Goal: Task Accomplishment & Management: Manage account settings

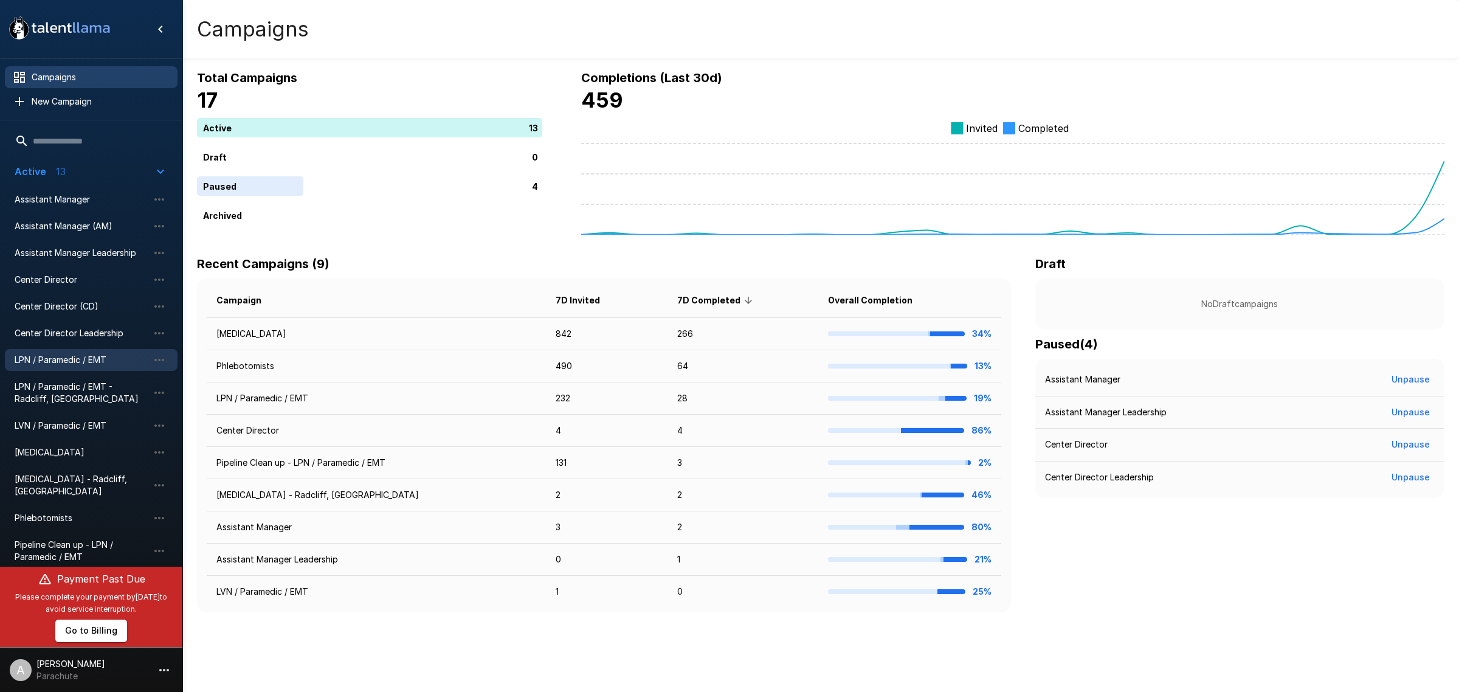
click at [78, 365] on span "LPN / Paramedic / EMT" at bounding box center [82, 360] width 134 height 12
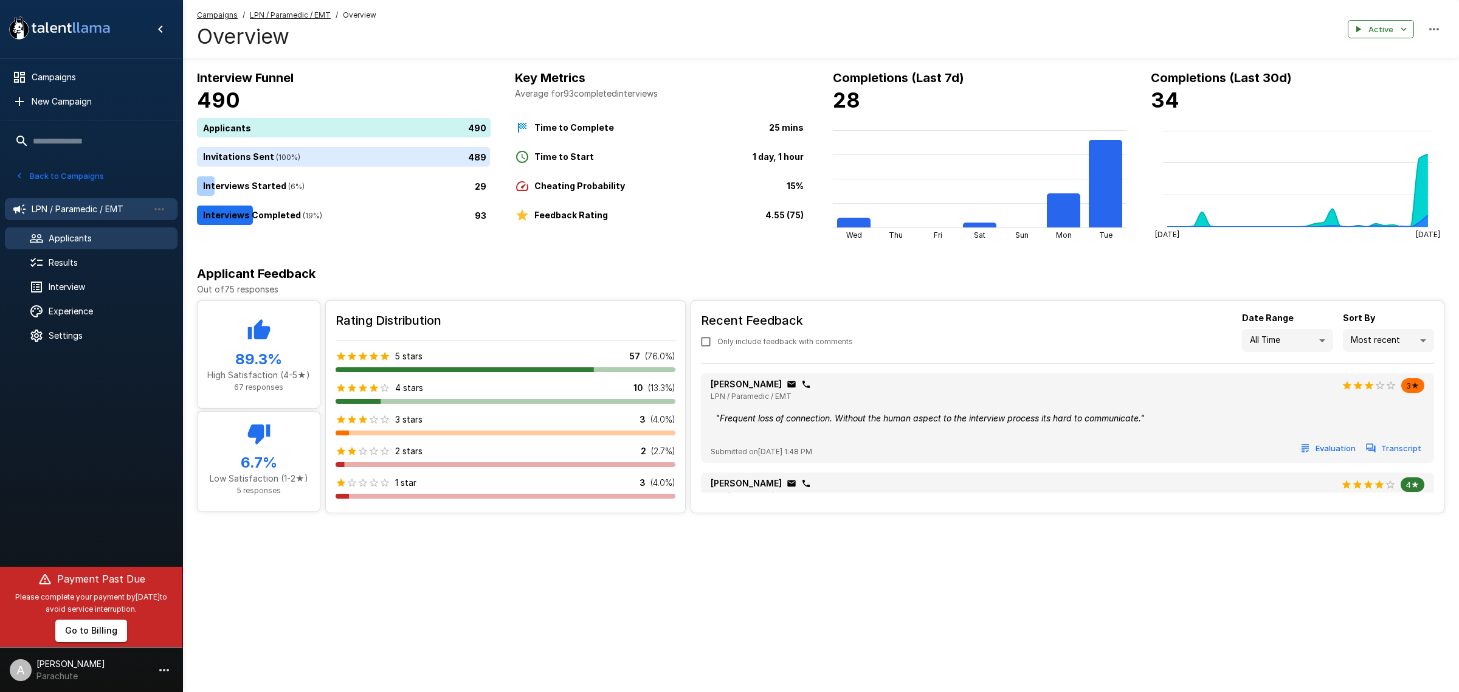
click at [70, 238] on span "Applicants" at bounding box center [108, 238] width 119 height 12
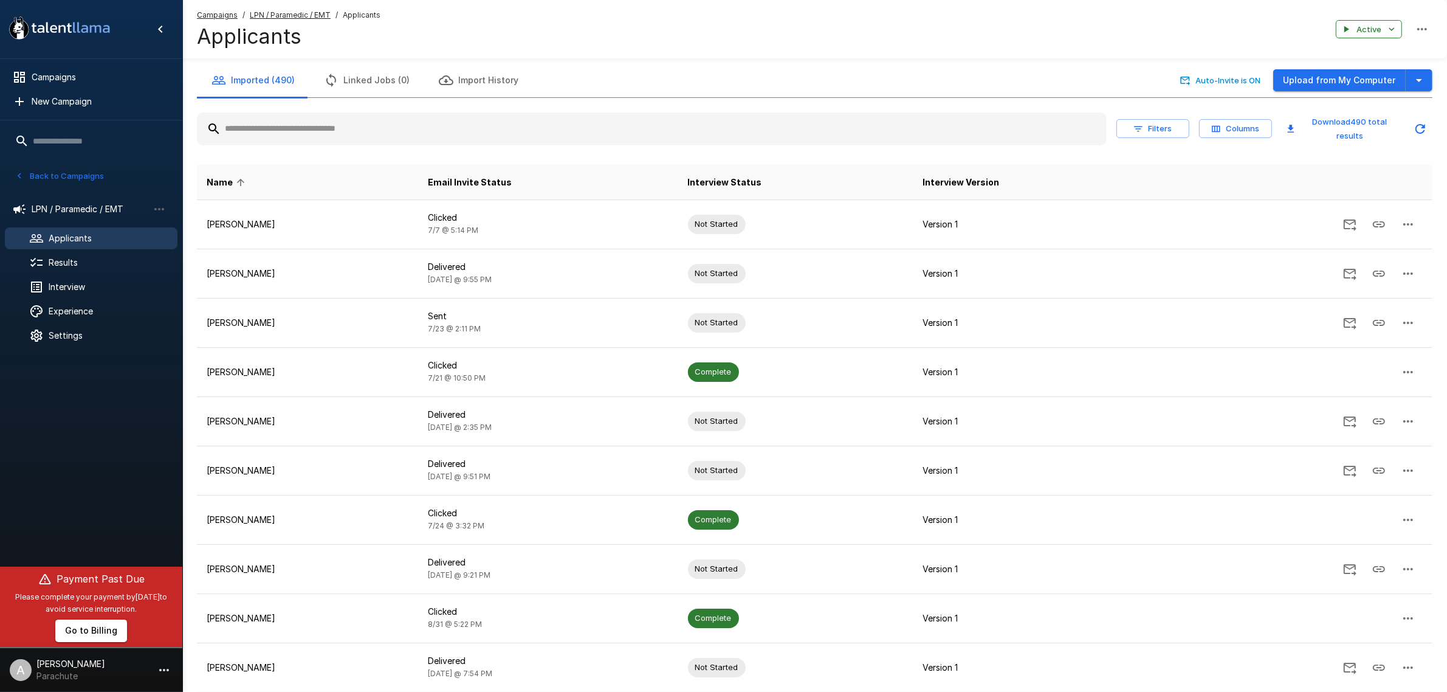
click at [378, 134] on input "text" at bounding box center [652, 129] width 910 height 22
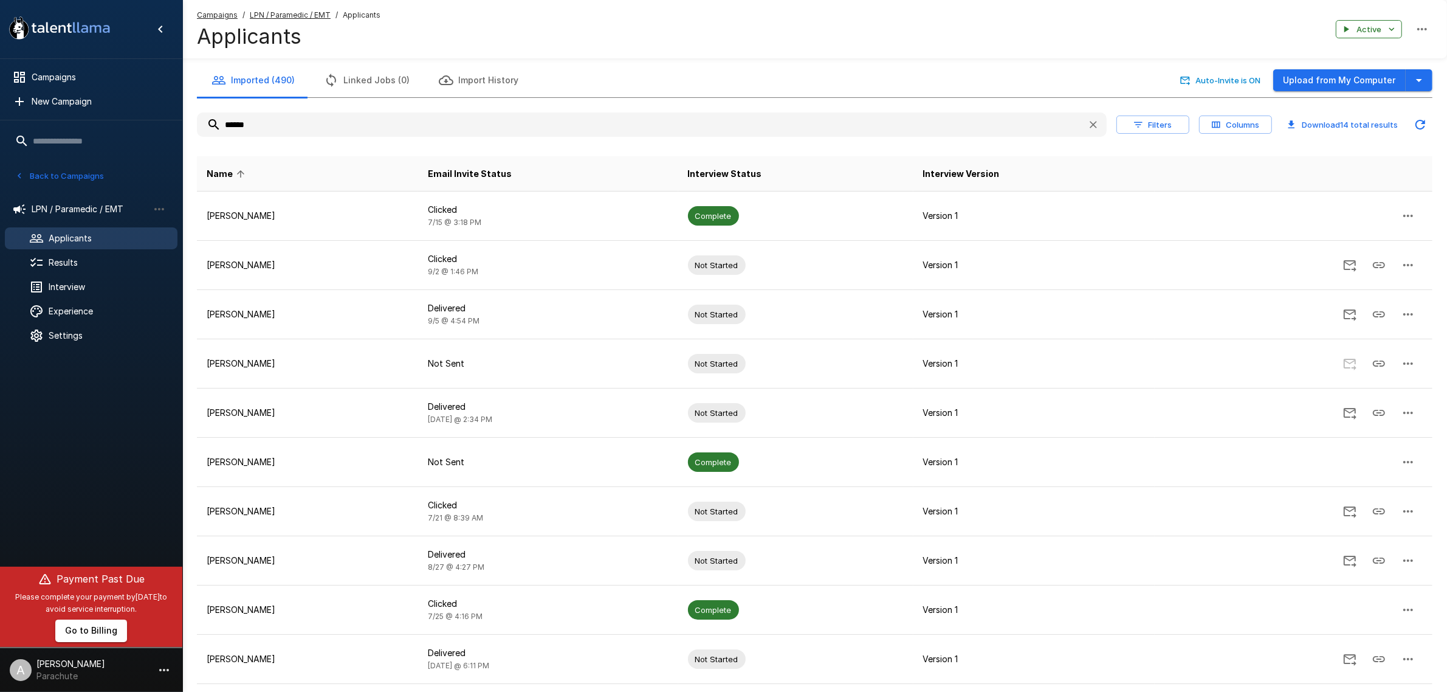
type input "******"
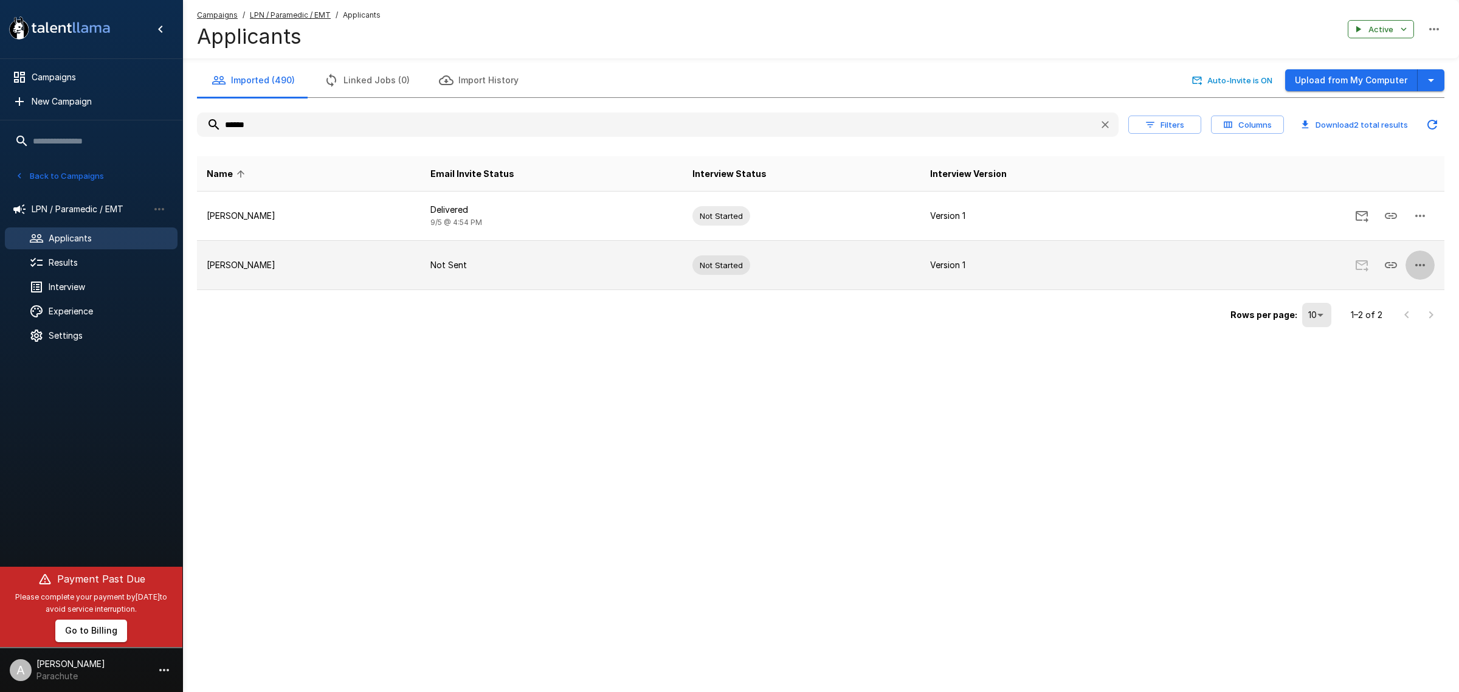
click at [1416, 267] on icon "button" at bounding box center [1419, 265] width 15 height 15
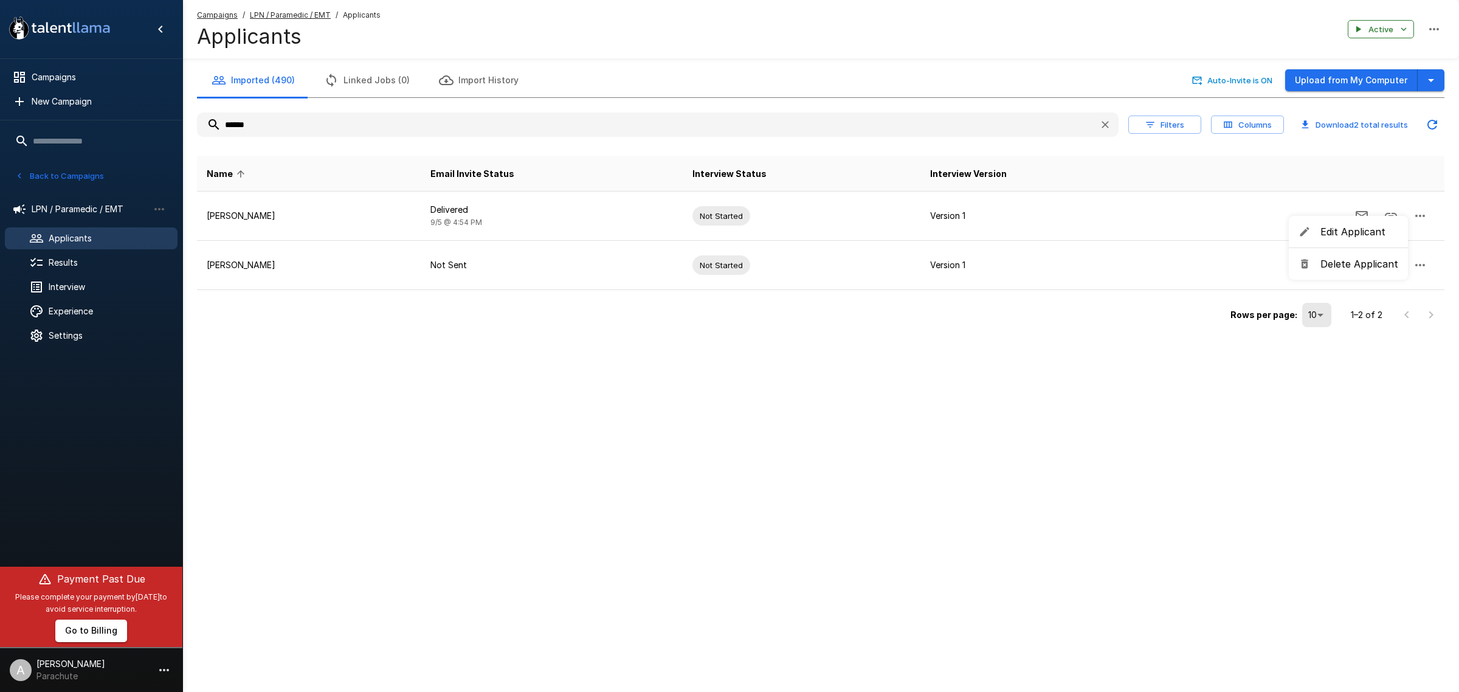
click at [1360, 237] on span "Edit Applicant" at bounding box center [1359, 231] width 78 height 15
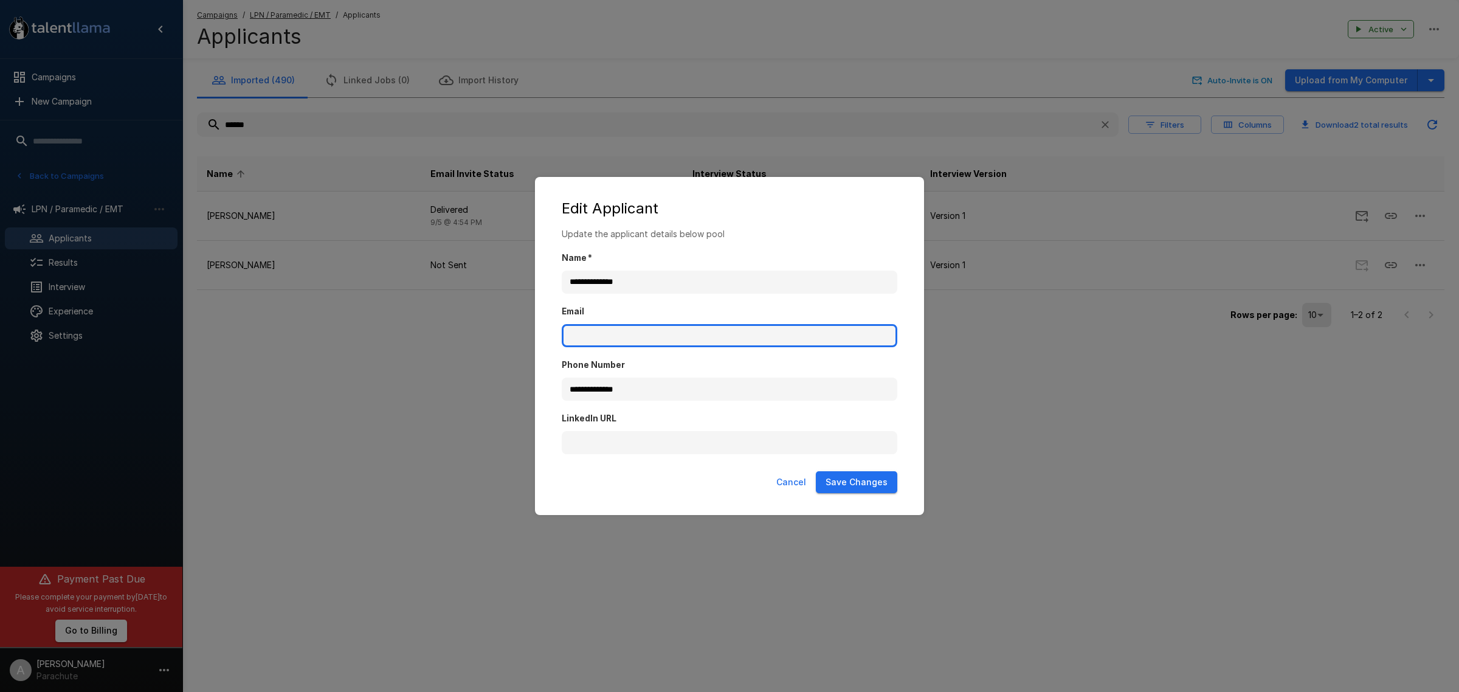
click at [646, 338] on input "Email" at bounding box center [729, 335] width 335 height 23
paste input "**********"
type input "**********"
click at [857, 484] on button "Save Changes" at bounding box center [856, 482] width 81 height 22
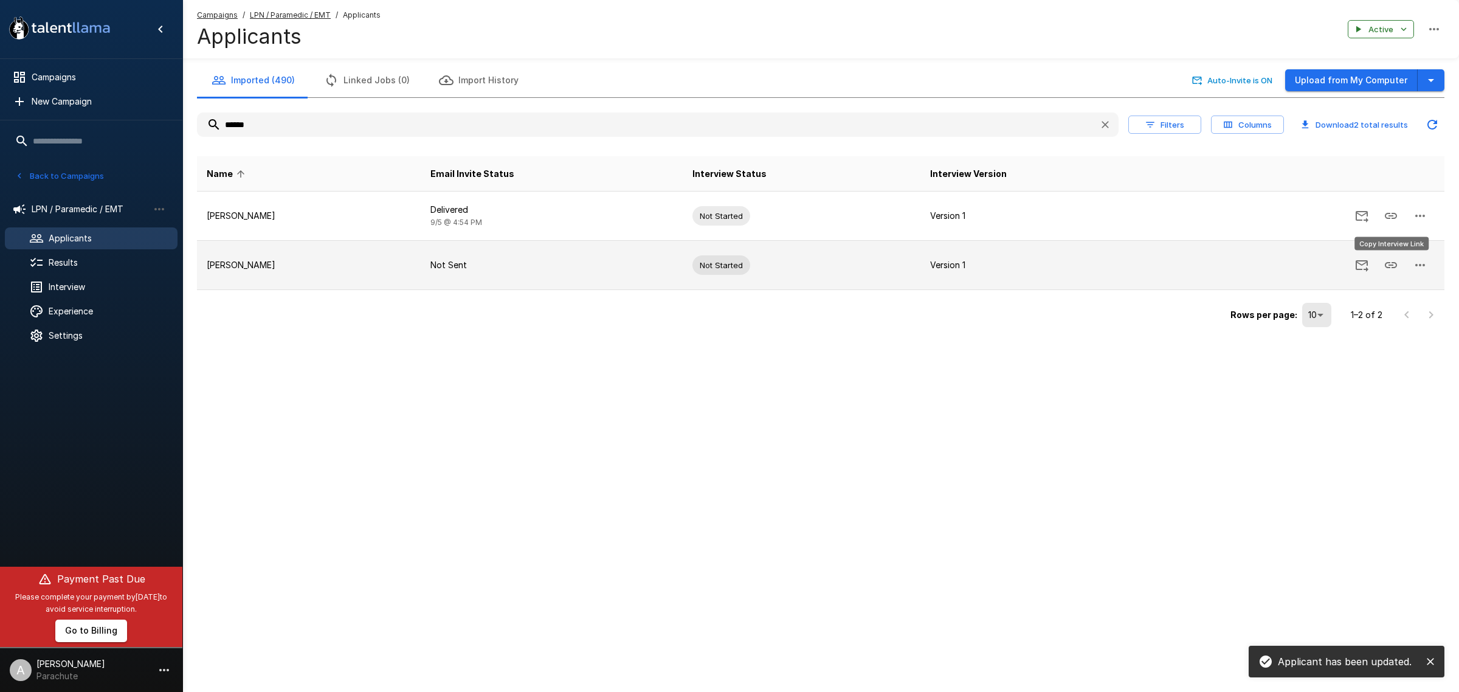
click at [1383, 260] on icon "Copy Interview Link" at bounding box center [1390, 265] width 15 height 15
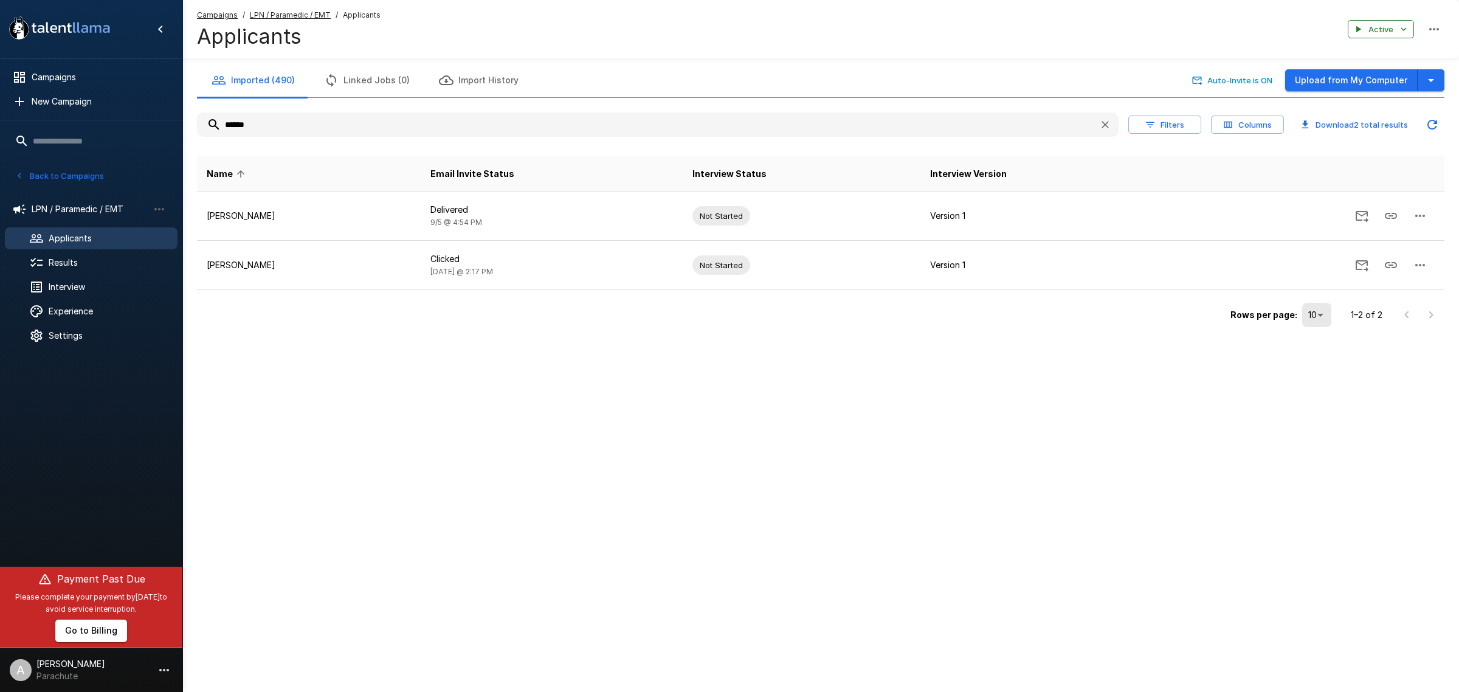
click at [328, 122] on input "******" at bounding box center [643, 125] width 892 height 22
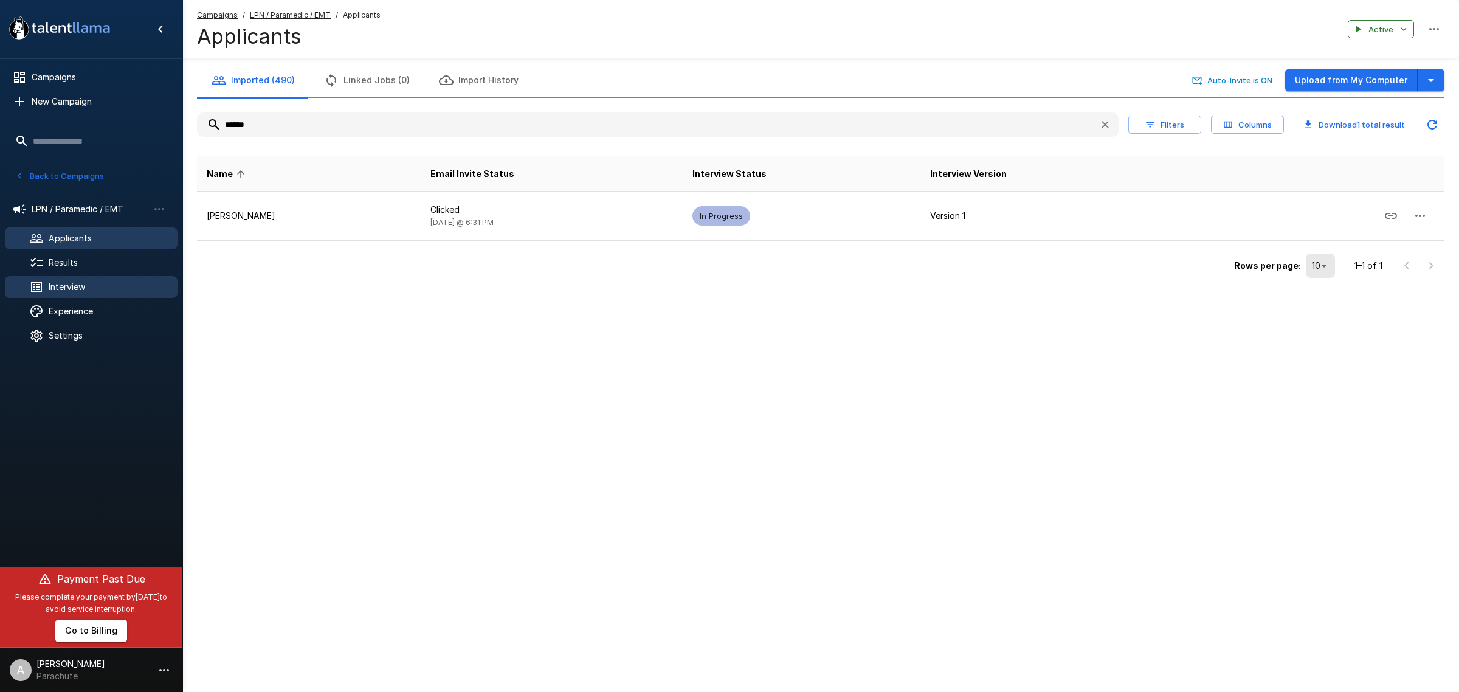
type input "******"
drag, startPoint x: 545, startPoint y: 346, endPoint x: 542, endPoint y: 337, distance: 9.4
click at [545, 346] on div ".st0{fill:#FFFFFF;} .st1{fill:#76a4ed;} Campaigns New Campaign Active 13 Assist…" at bounding box center [729, 346] width 1459 height 692
click at [78, 72] on span "Campaigns" at bounding box center [100, 77] width 136 height 12
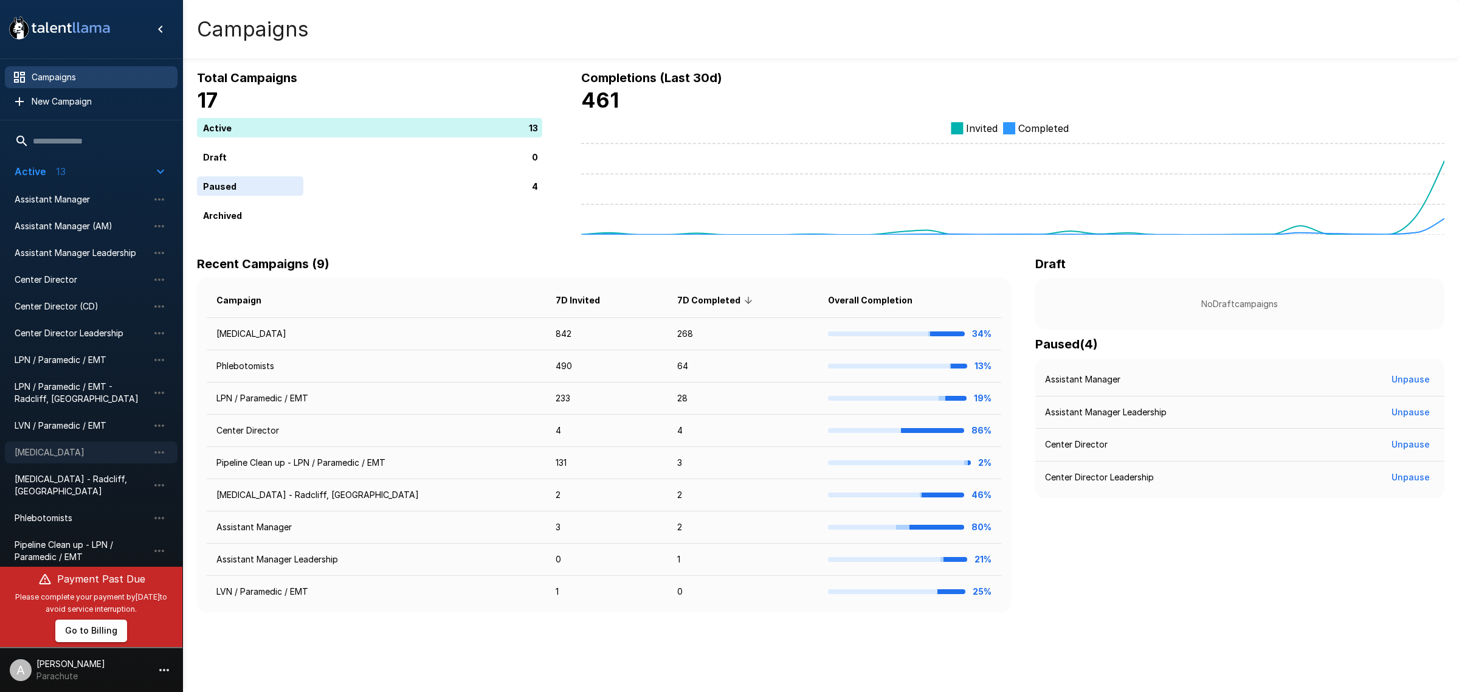
click at [67, 451] on span "[MEDICAL_DATA]" at bounding box center [82, 452] width 134 height 12
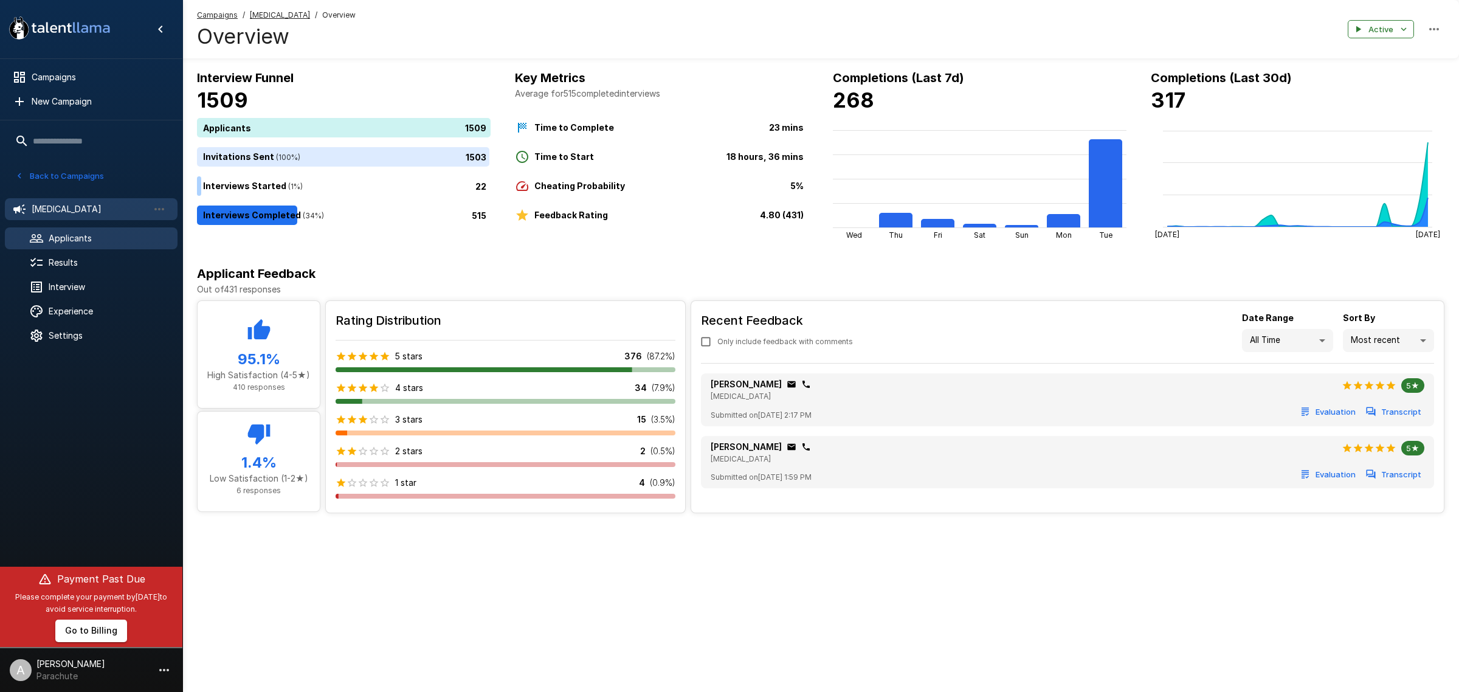
click at [110, 235] on span "Applicants" at bounding box center [108, 238] width 119 height 12
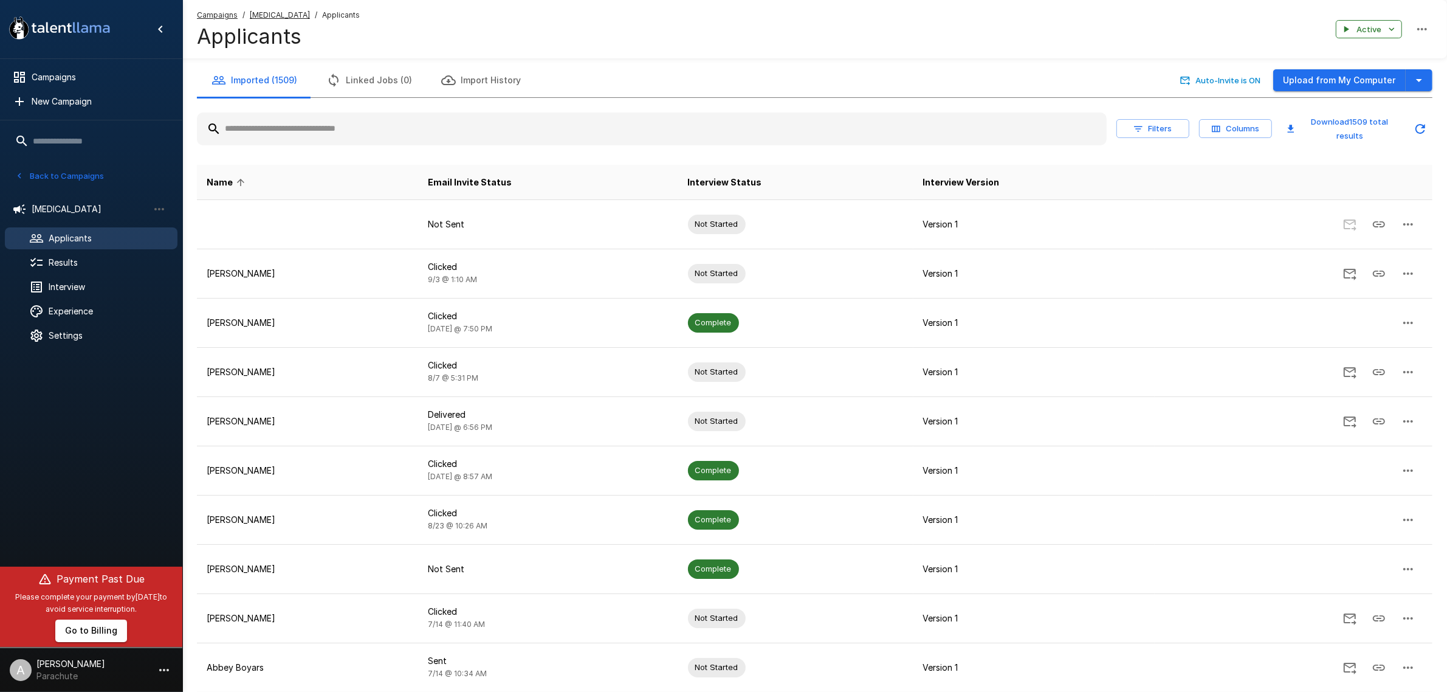
click at [337, 137] on input "text" at bounding box center [652, 129] width 910 height 22
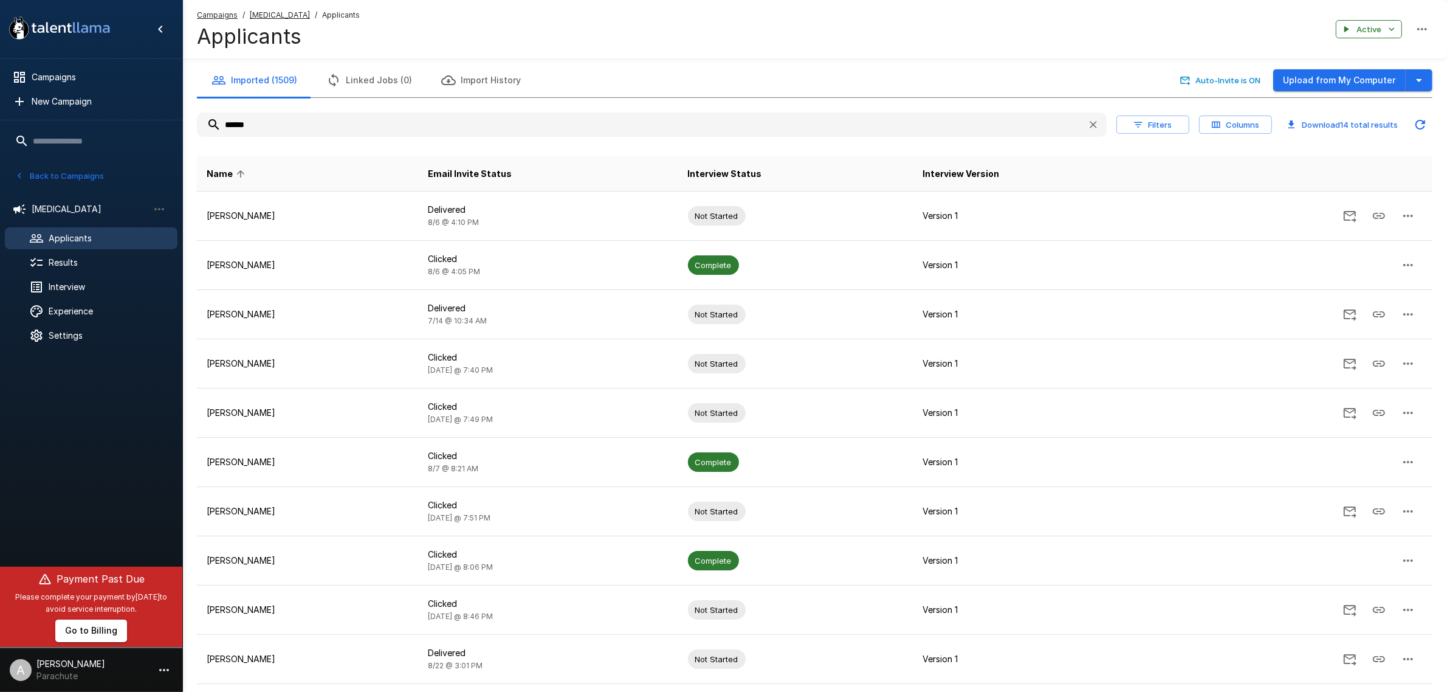
click at [333, 123] on input "******" at bounding box center [637, 125] width 881 height 22
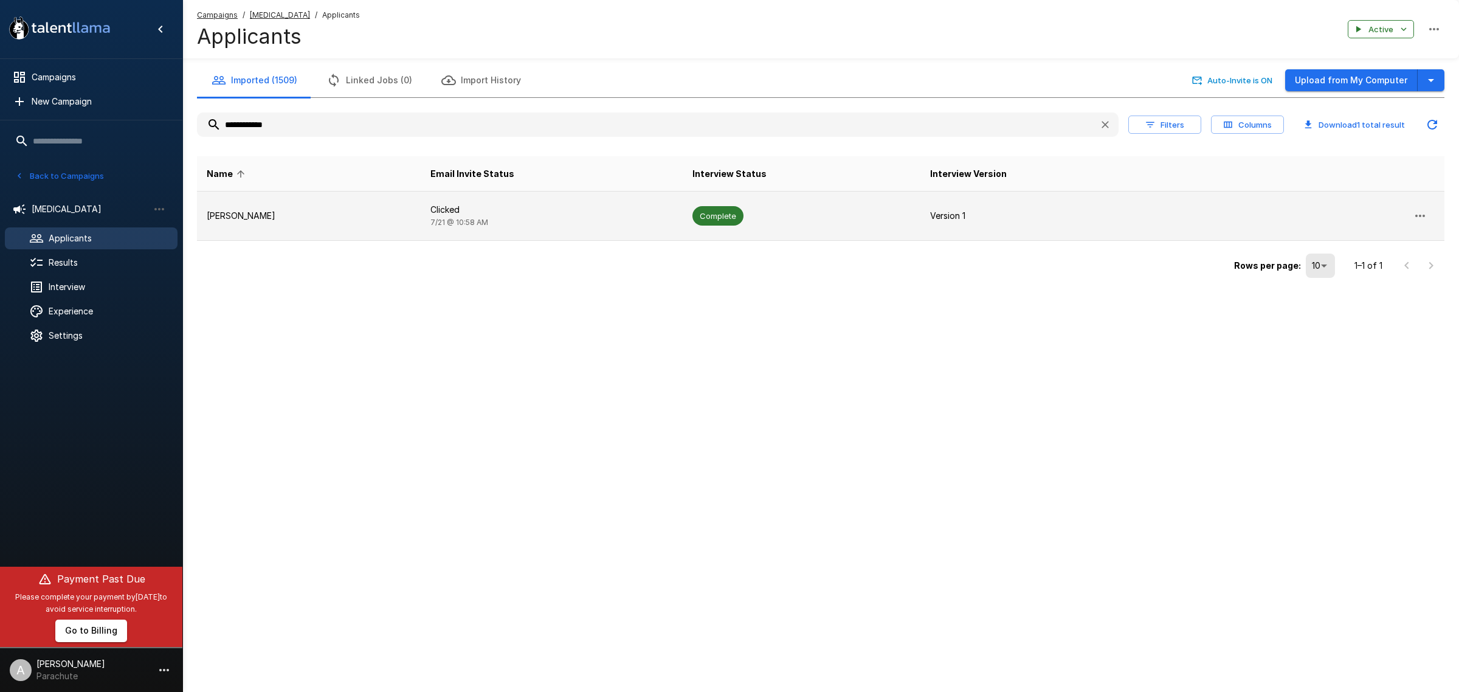
type input "**********"
click at [317, 213] on p "Alexis Yepez" at bounding box center [309, 216] width 204 height 12
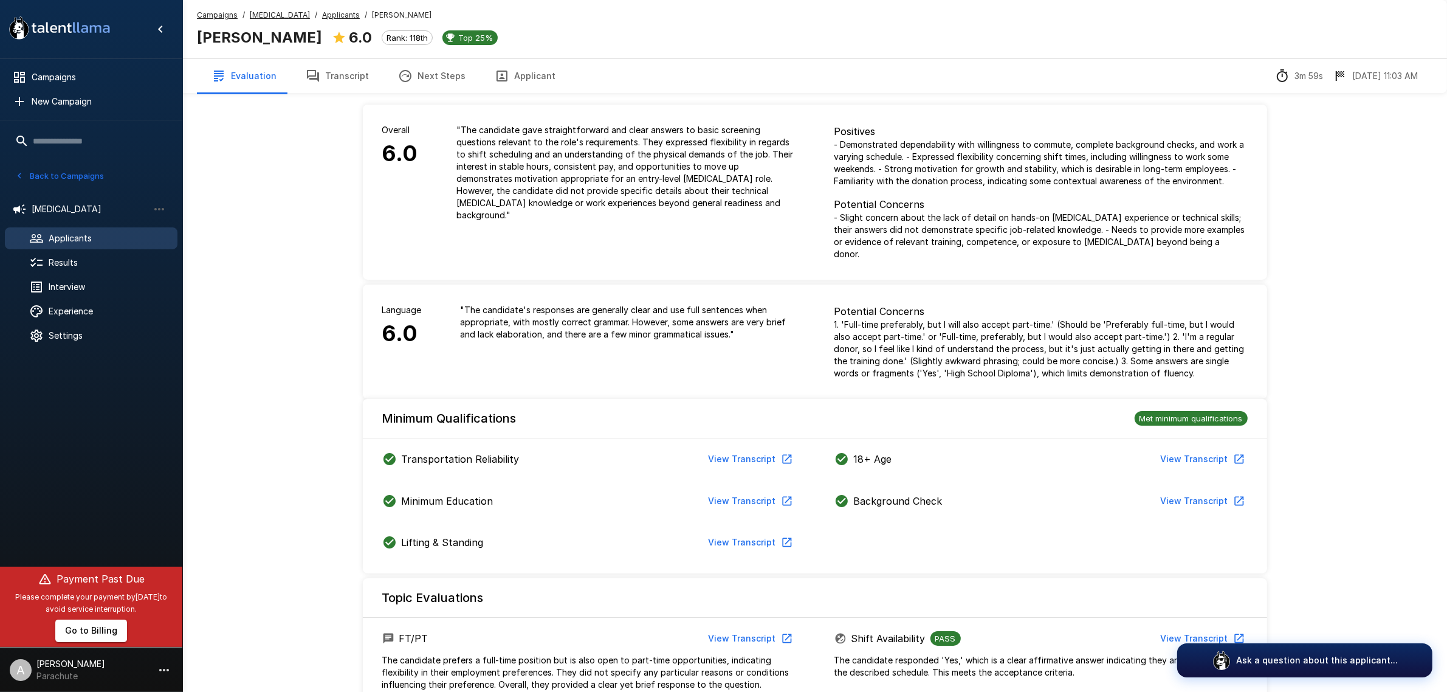
click at [327, 64] on button "Transcript" at bounding box center [337, 76] width 92 height 34
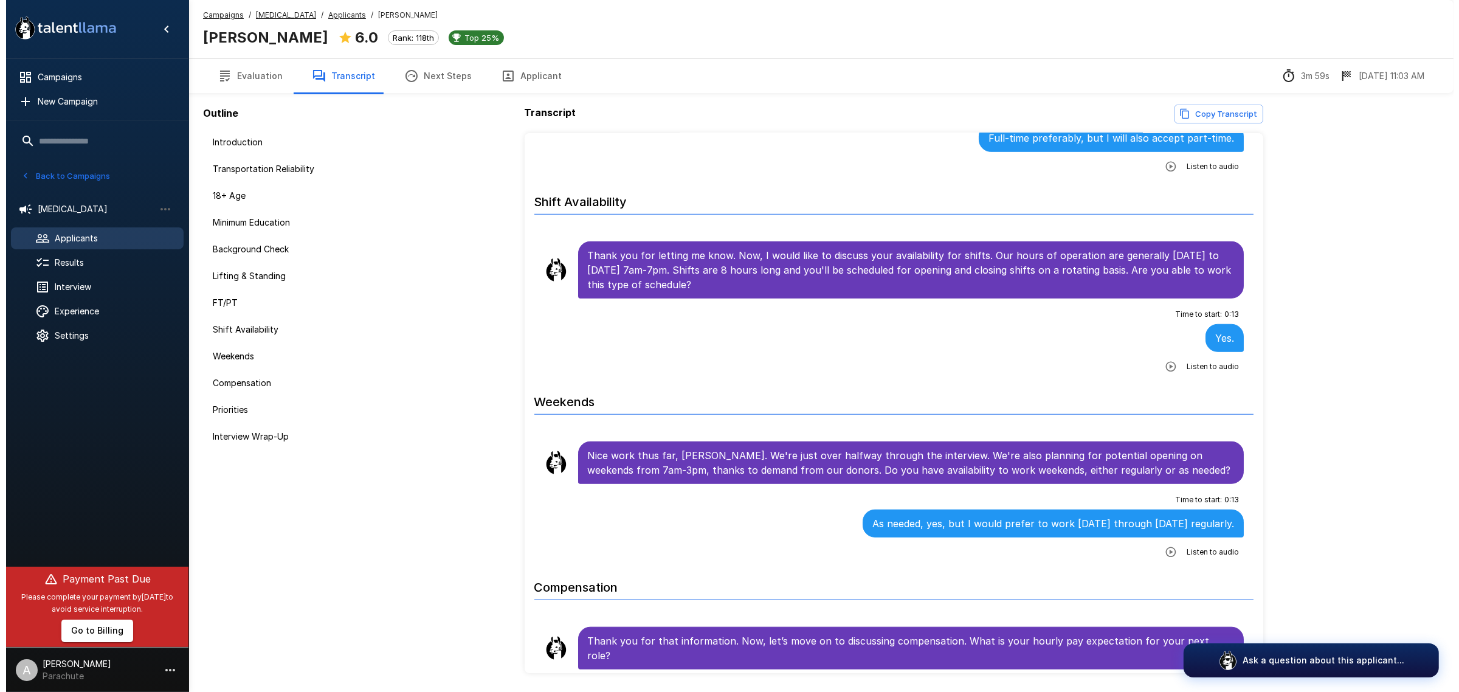
scroll to position [1291, 0]
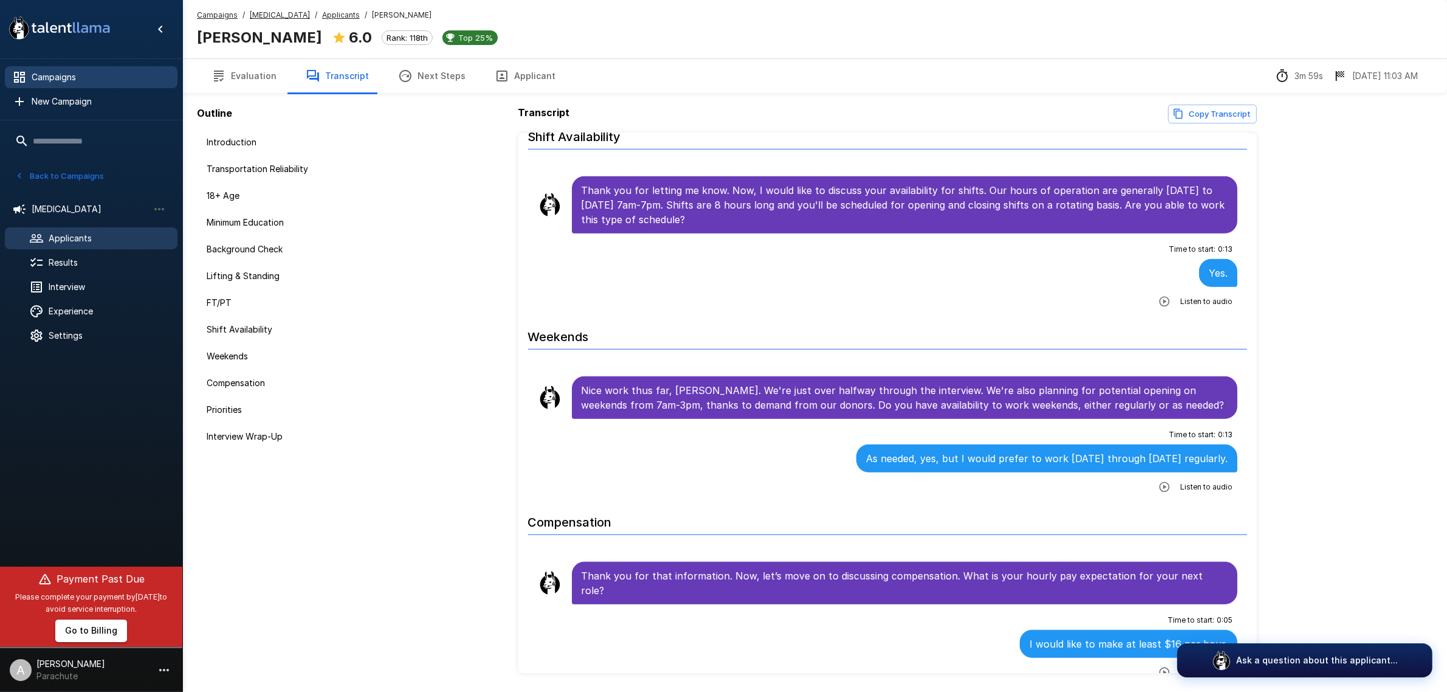
click at [93, 81] on span "Campaigns" at bounding box center [100, 77] width 136 height 12
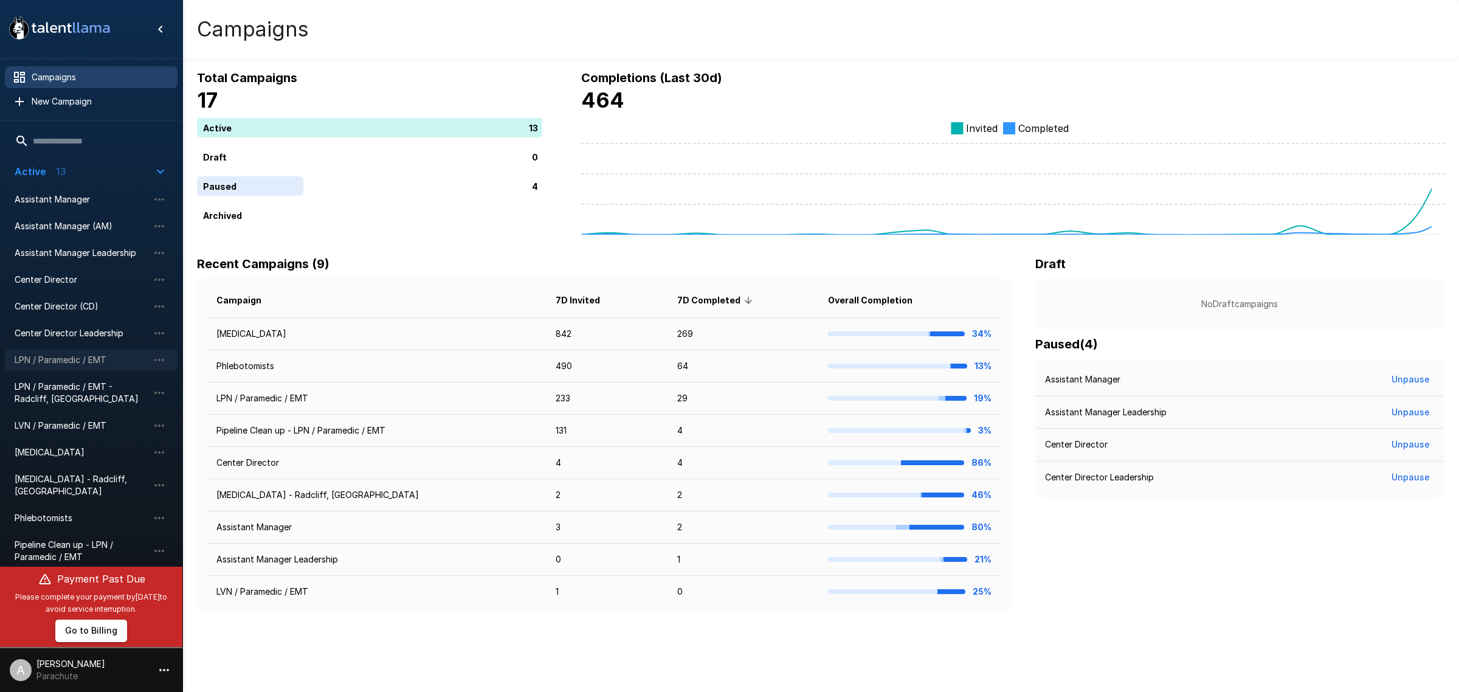
click at [67, 349] on div "LPN / Paramedic / EMT" at bounding box center [91, 360] width 173 height 22
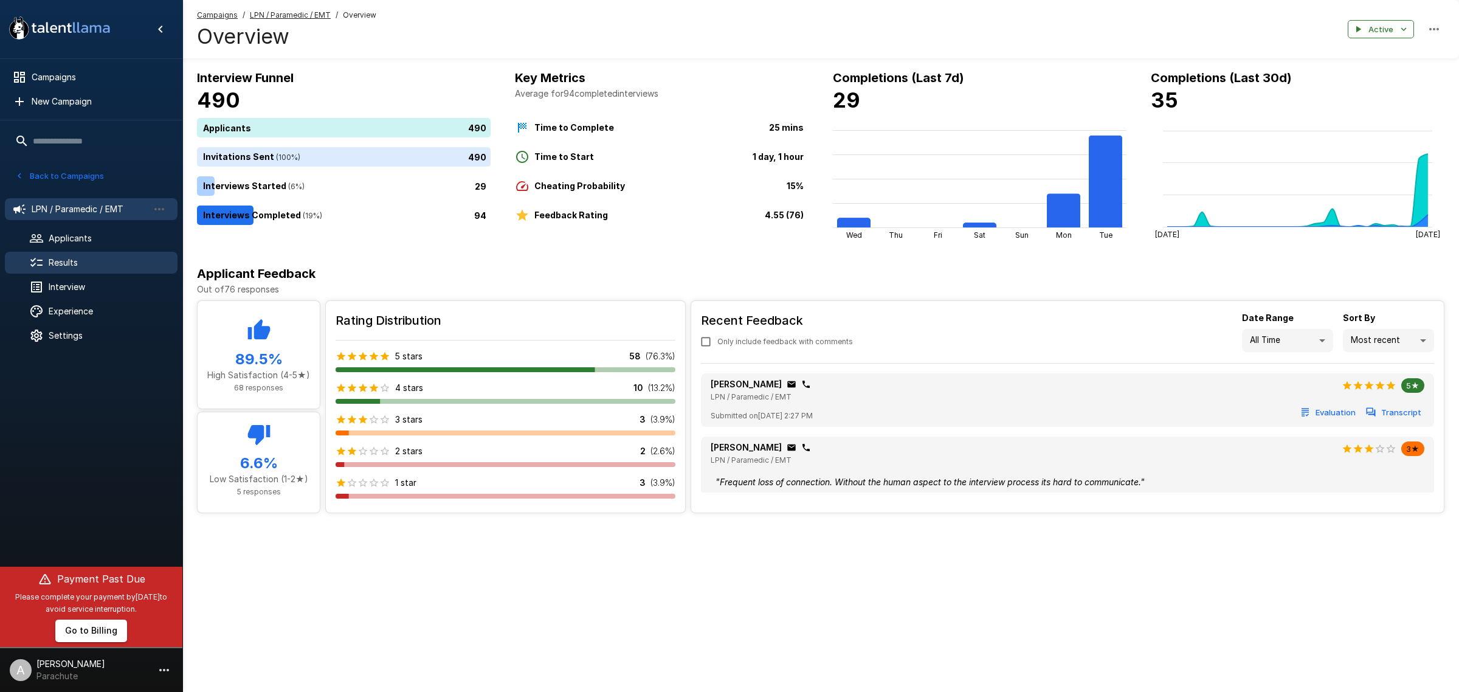
click at [95, 264] on span "Results" at bounding box center [108, 262] width 119 height 12
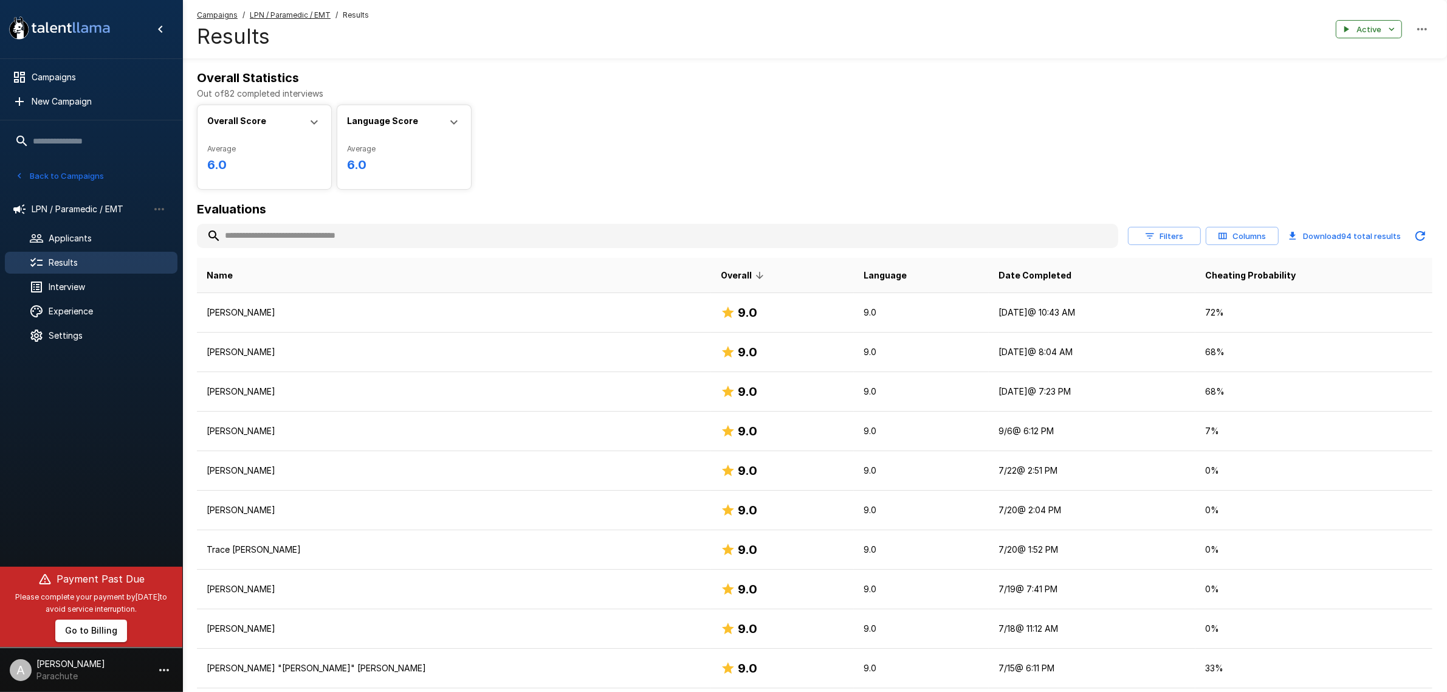
click at [374, 227] on input "text" at bounding box center [657, 236] width 921 height 22
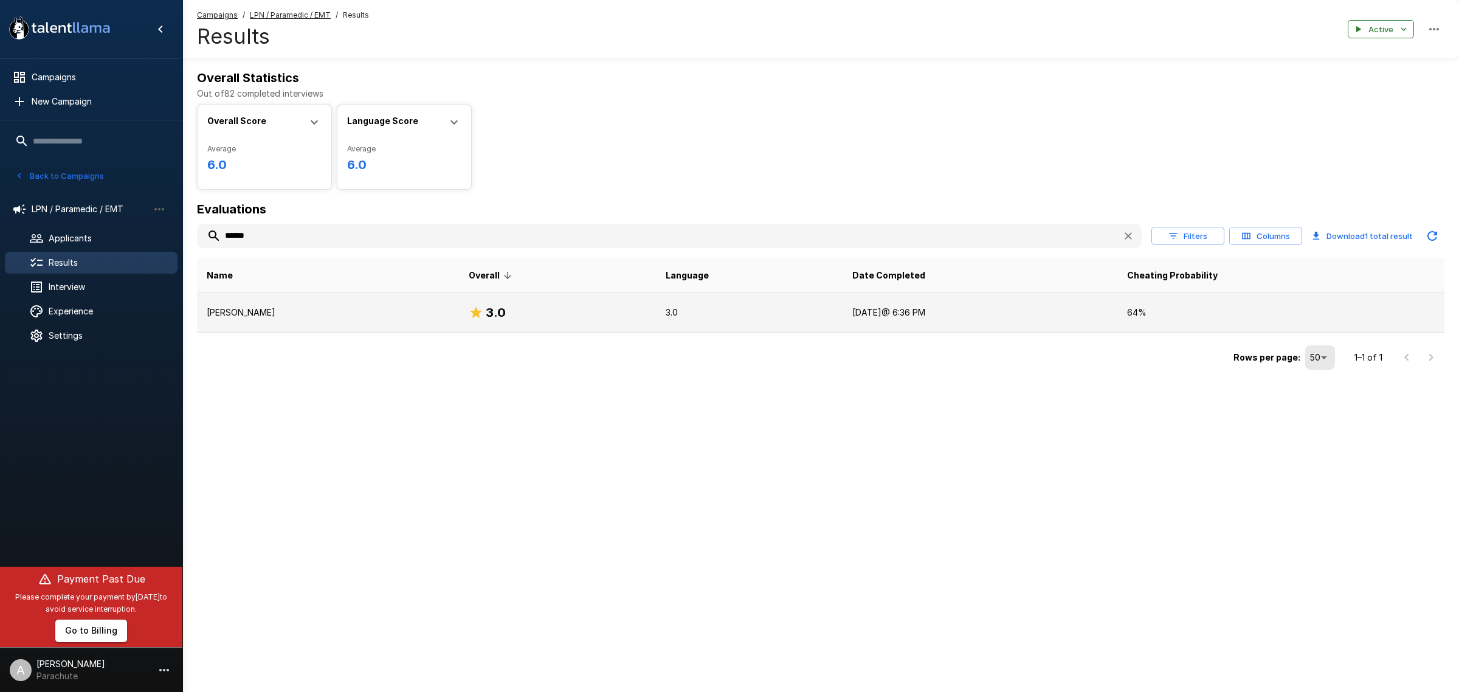
type input "******"
click at [304, 295] on td "[PERSON_NAME]" at bounding box center [328, 313] width 262 height 40
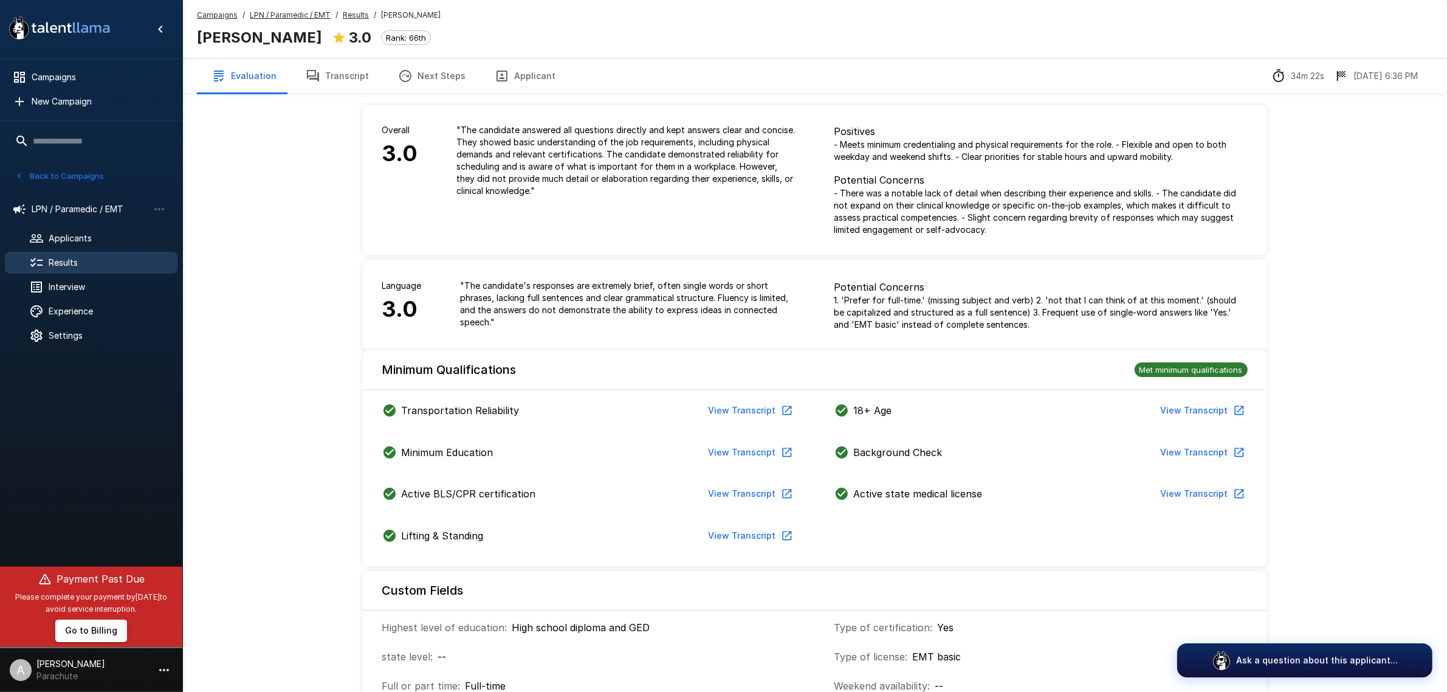
click at [311, 78] on icon "button" at bounding box center [313, 76] width 12 height 12
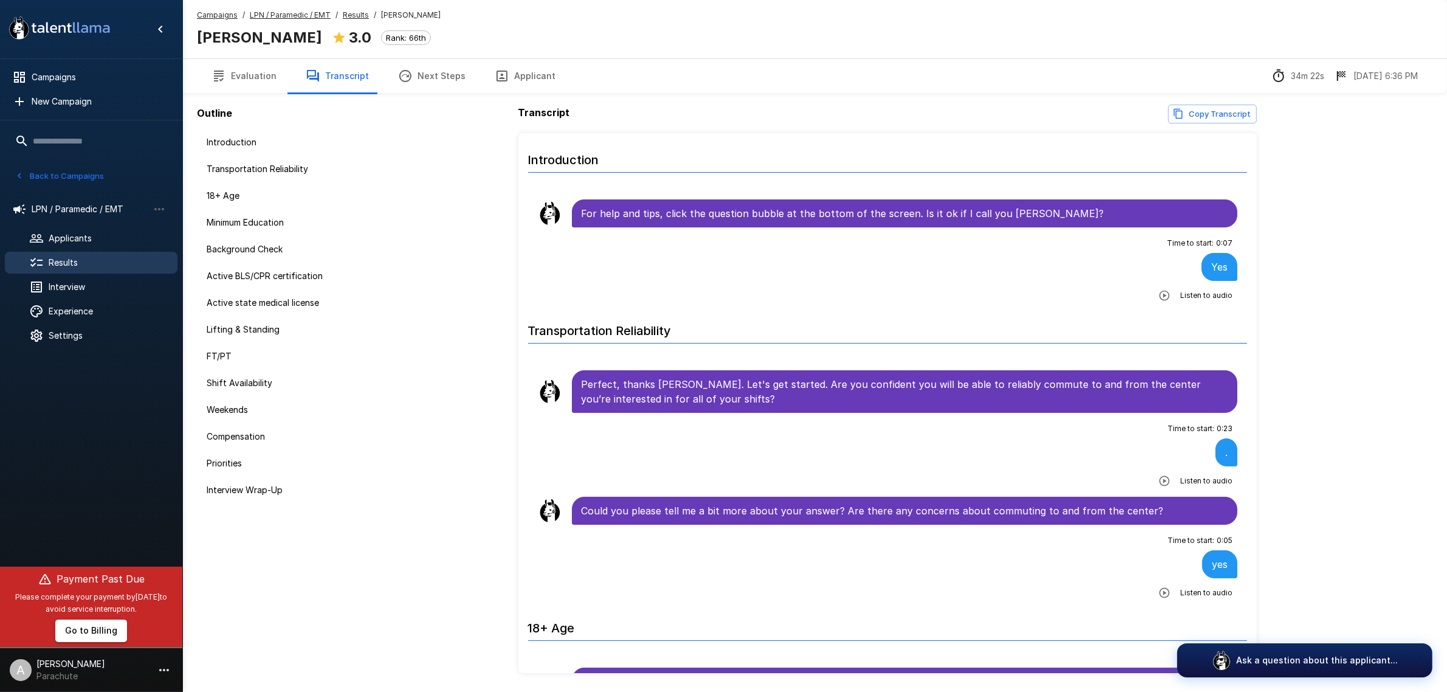
click at [506, 72] on button "Applicant" at bounding box center [525, 76] width 90 height 34
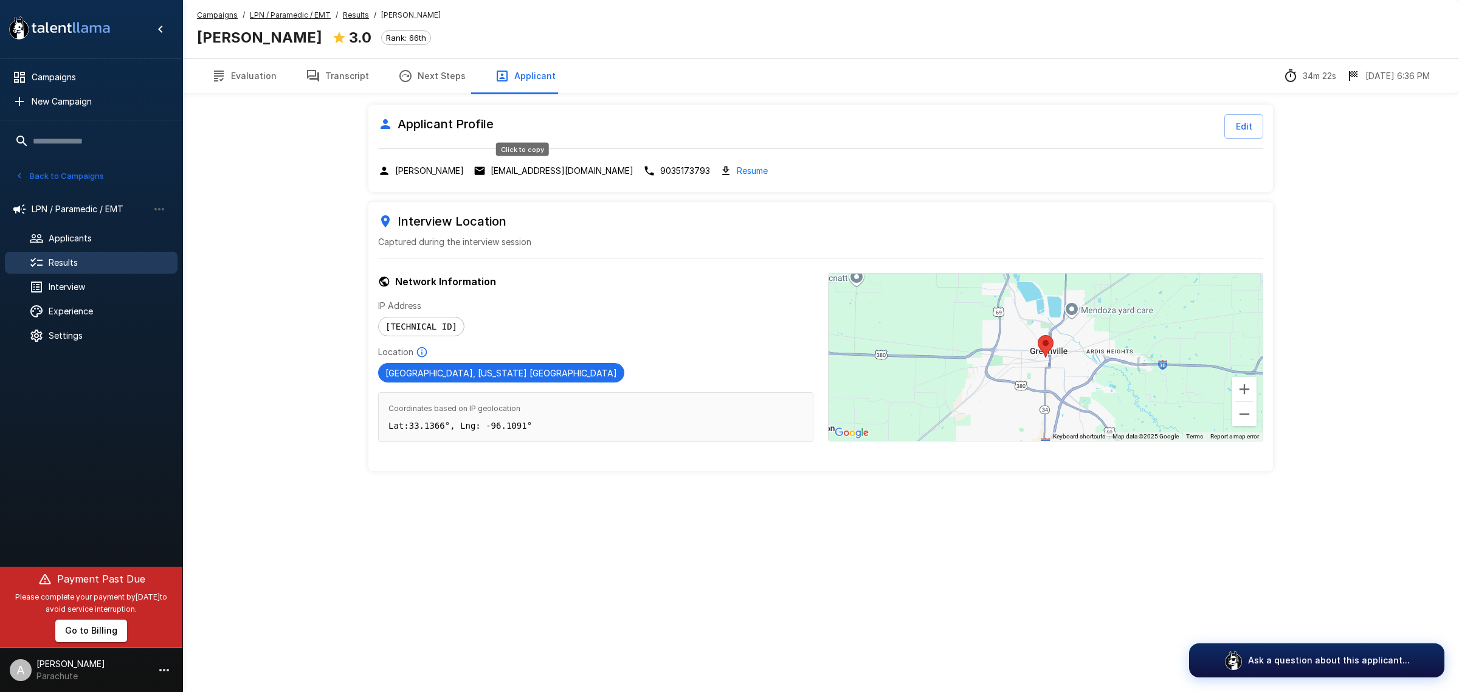
drag, startPoint x: 523, startPoint y: 173, endPoint x: 395, endPoint y: 201, distance: 131.2
click at [523, 172] on p "bnw32083@gmail.com" at bounding box center [561, 171] width 143 height 12
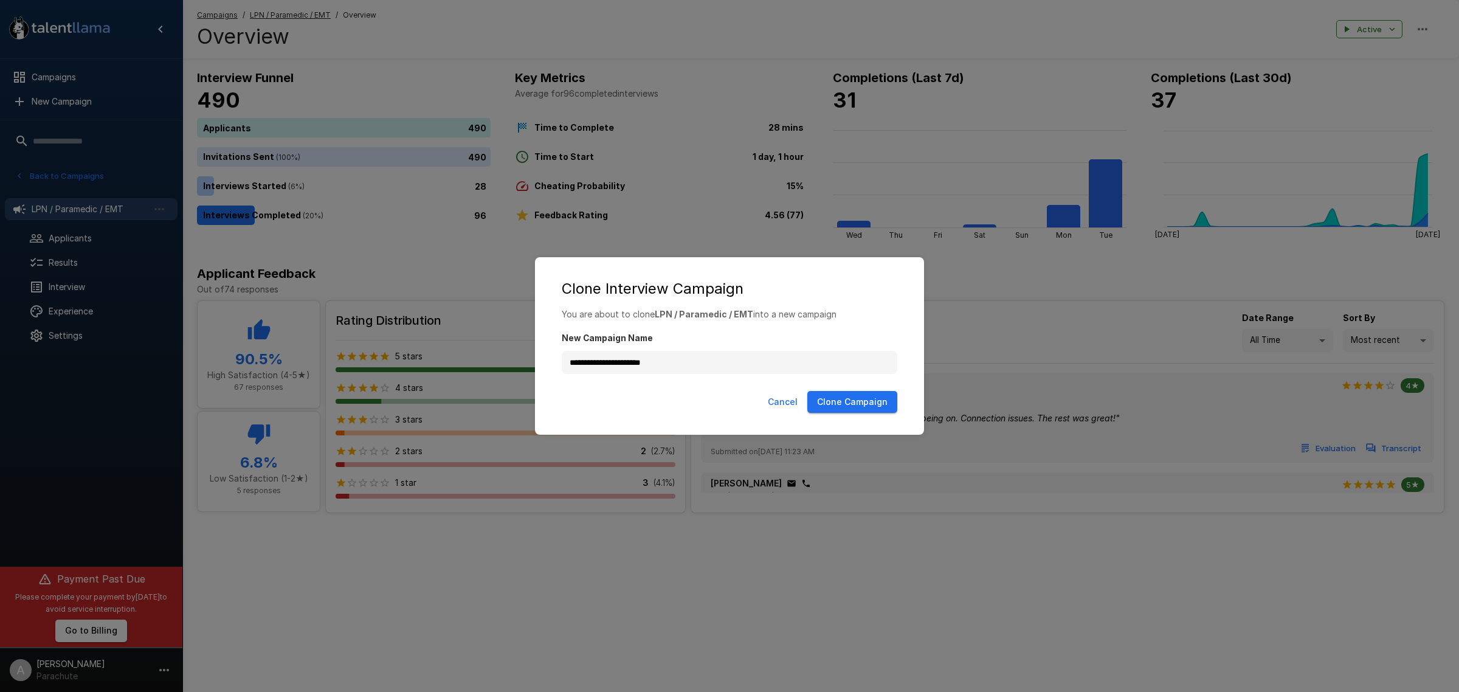
click at [782, 411] on button "Cancel" at bounding box center [783, 402] width 40 height 22
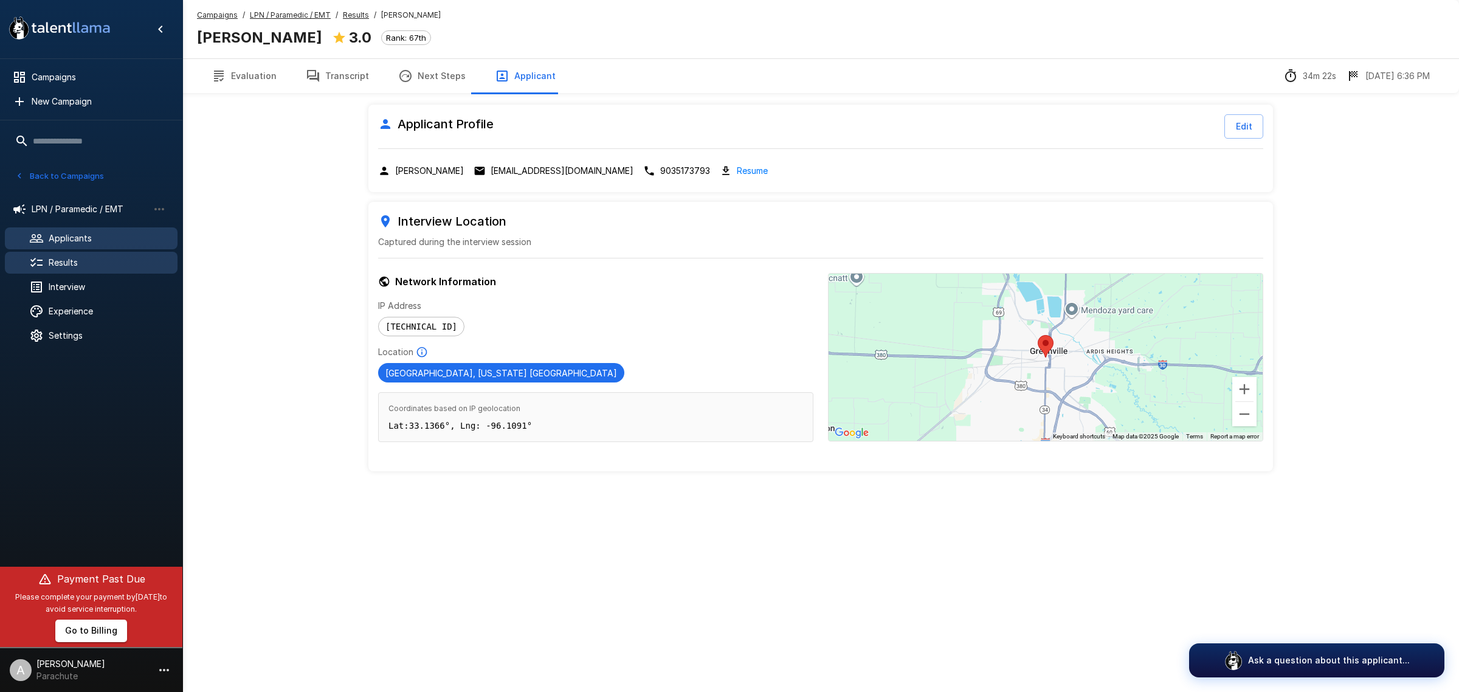
click at [142, 239] on span "Applicants" at bounding box center [108, 238] width 119 height 12
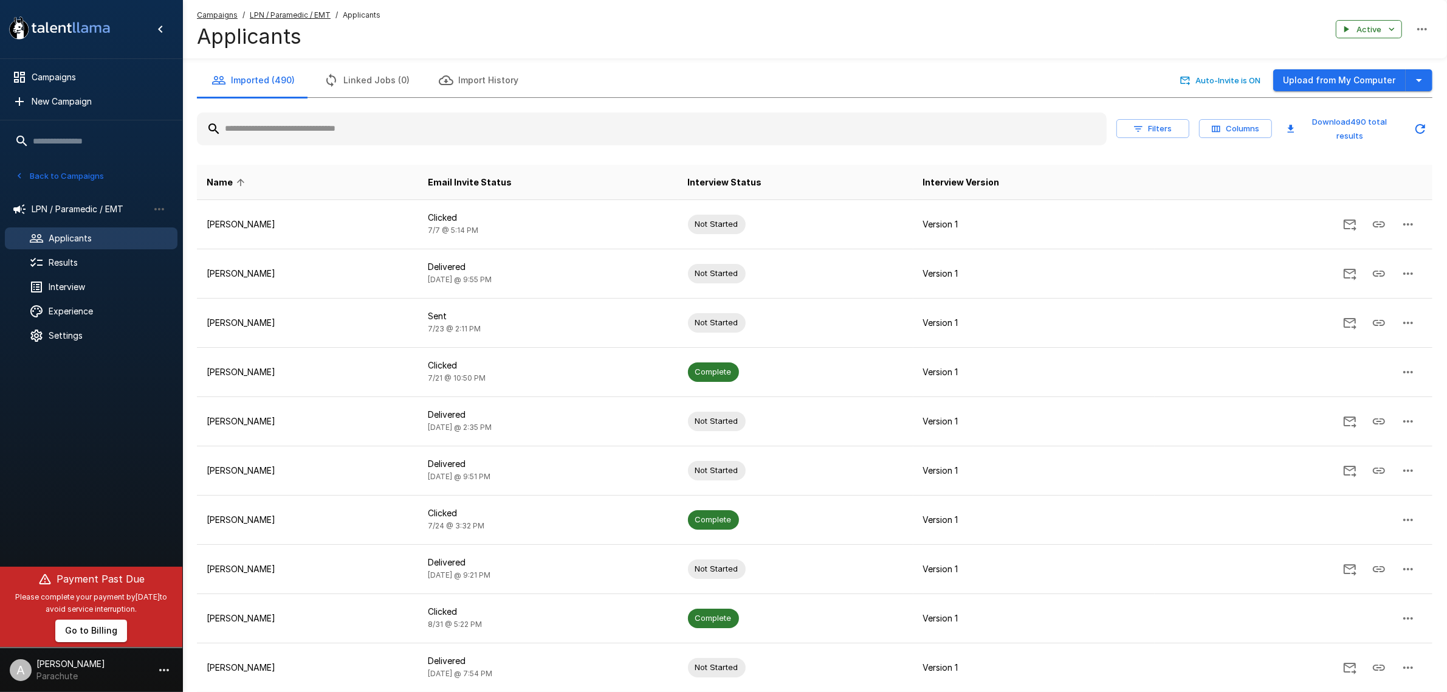
click at [272, 134] on input "text" at bounding box center [652, 129] width 910 height 22
type input "*****"
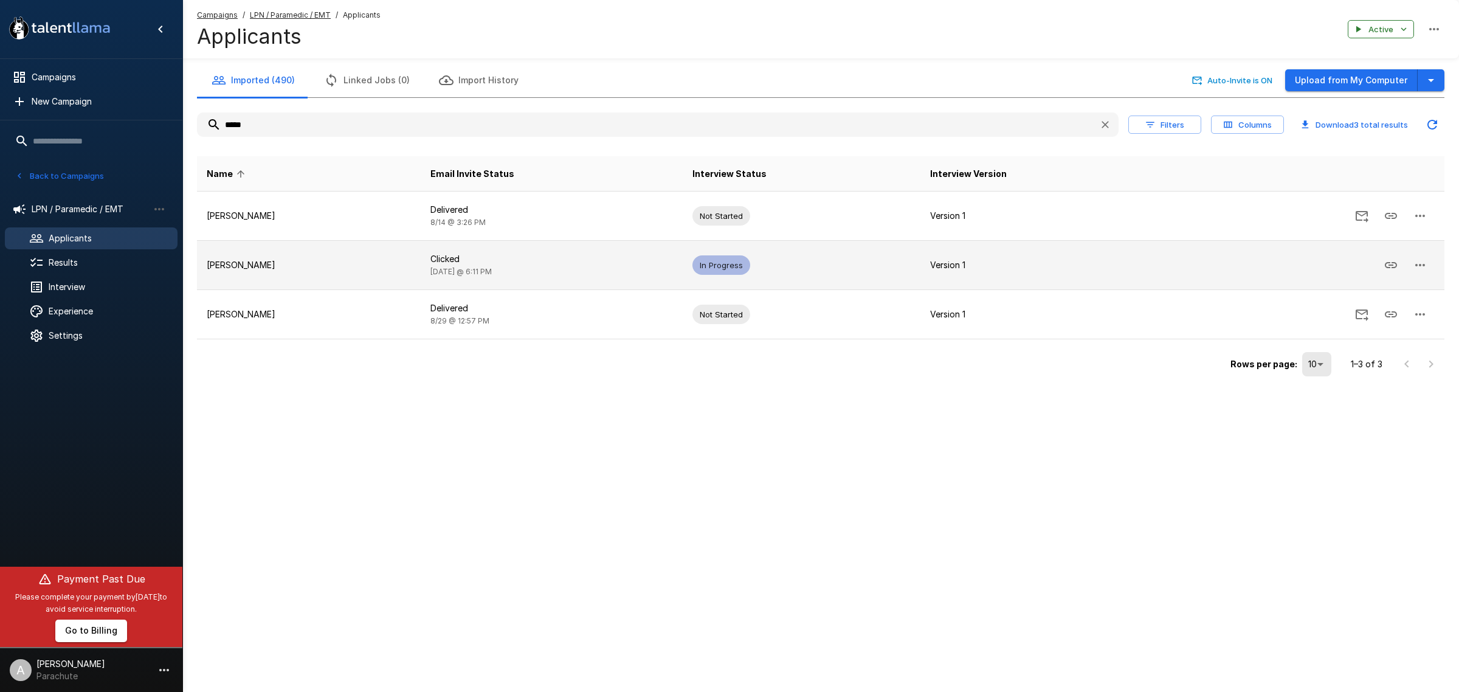
click at [333, 254] on td "Logan Elam - Crosley" at bounding box center [309, 265] width 224 height 49
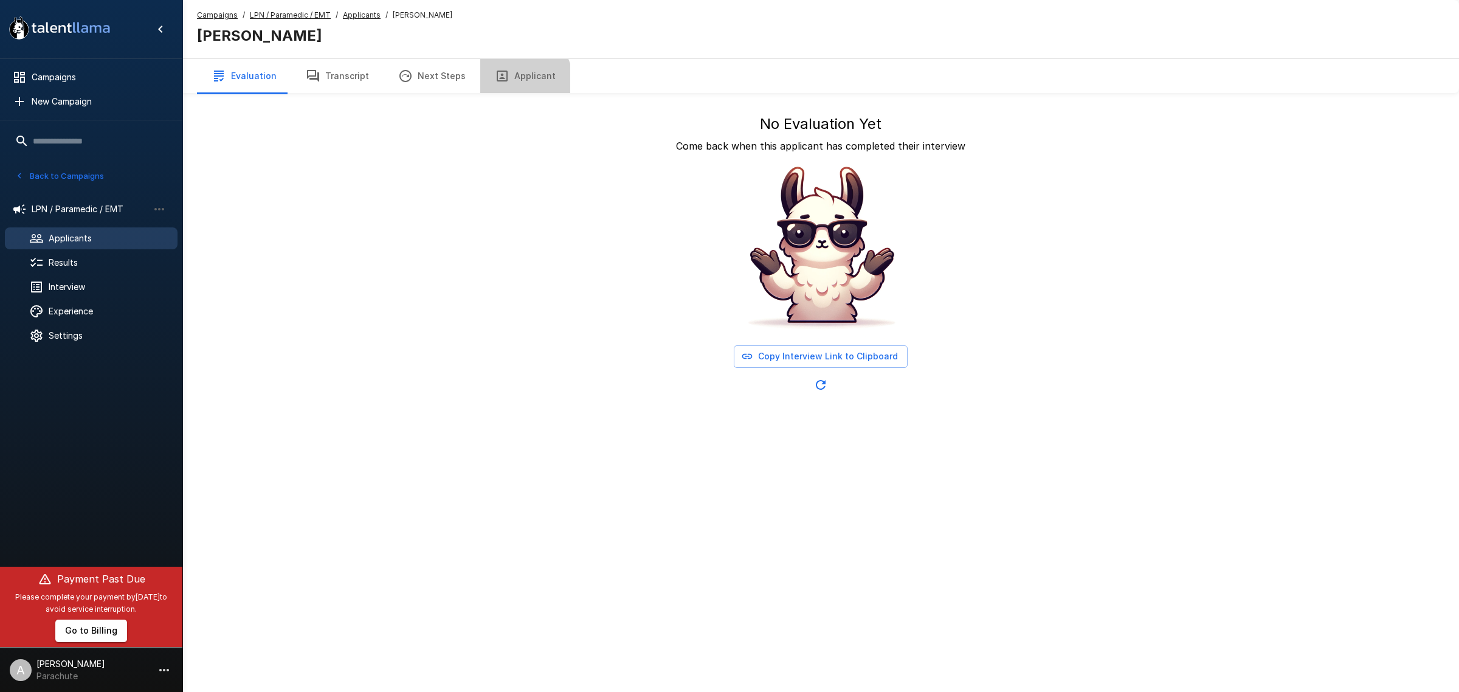
click at [511, 80] on button "Applicant" at bounding box center [525, 76] width 90 height 34
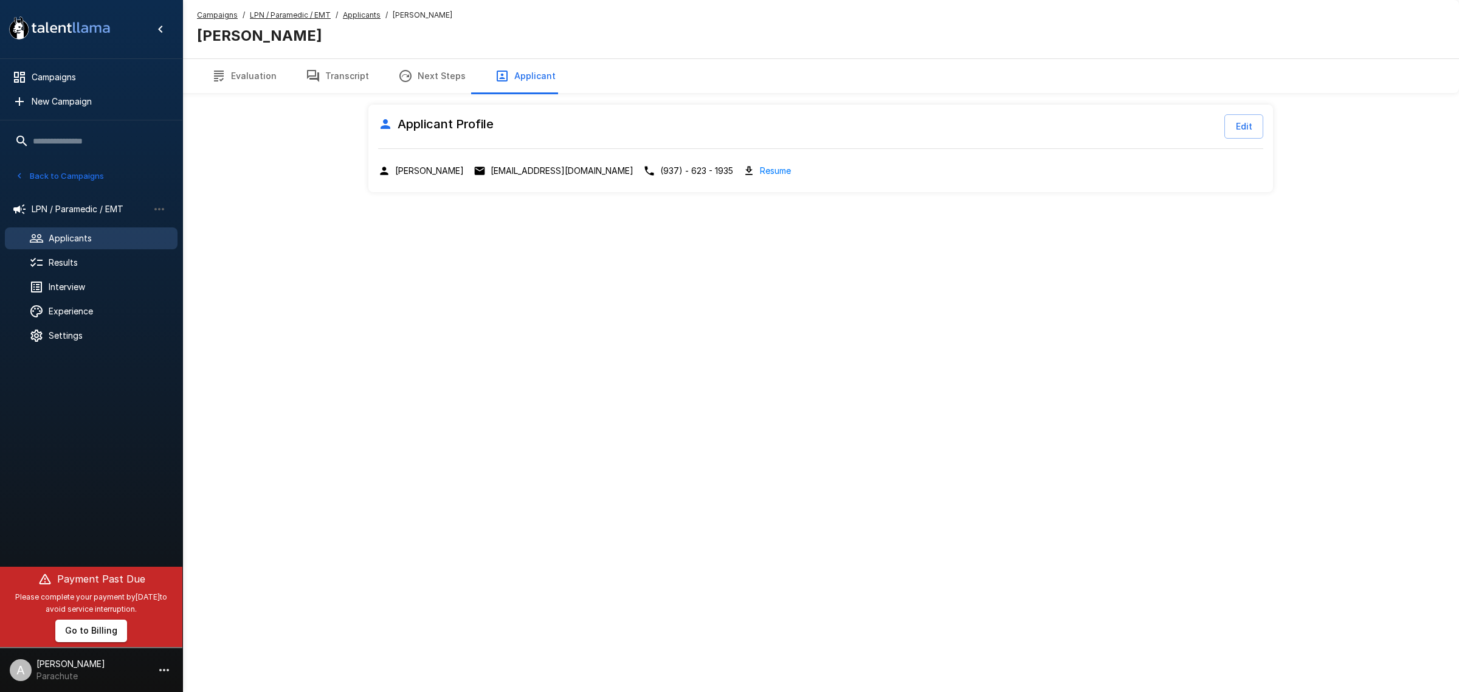
click at [605, 168] on p "col.lelamcrosley@gmail.com" at bounding box center [561, 171] width 143 height 12
click at [76, 235] on span "Applicants" at bounding box center [108, 238] width 119 height 12
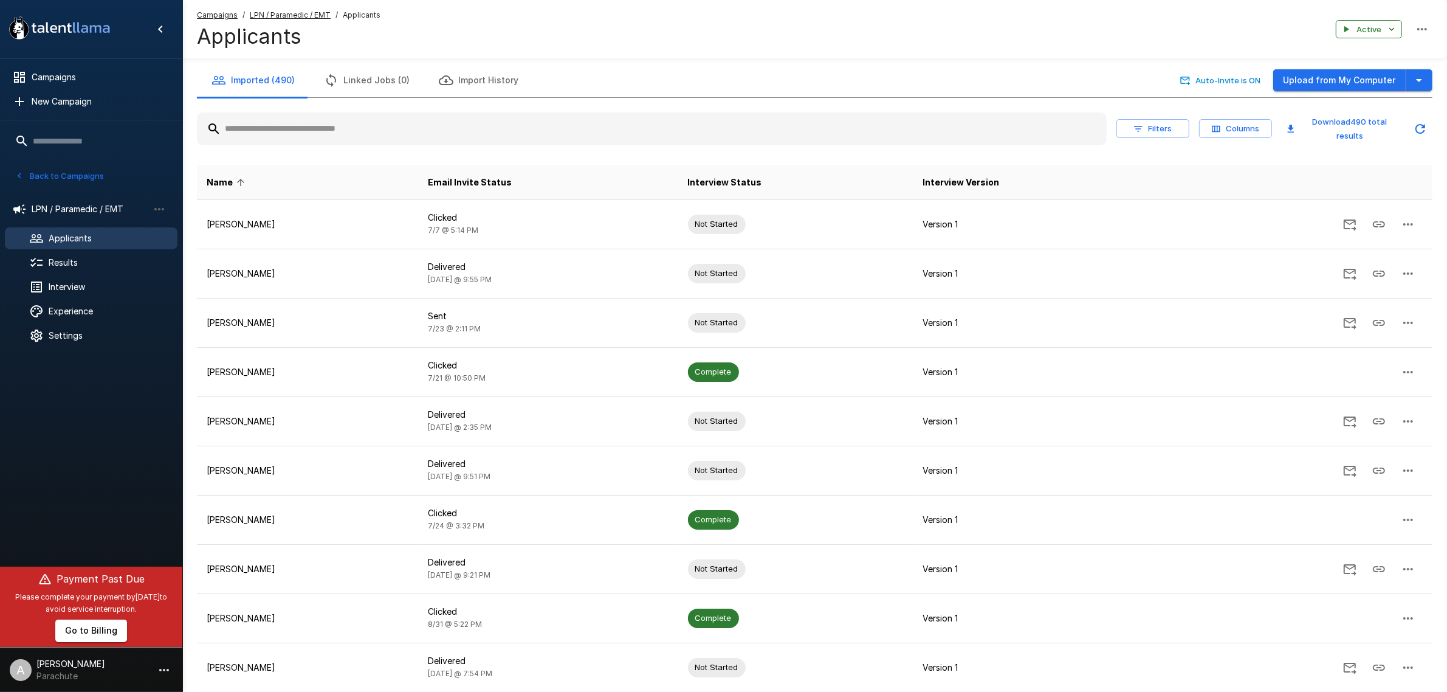
click at [388, 122] on input "text" at bounding box center [652, 129] width 910 height 22
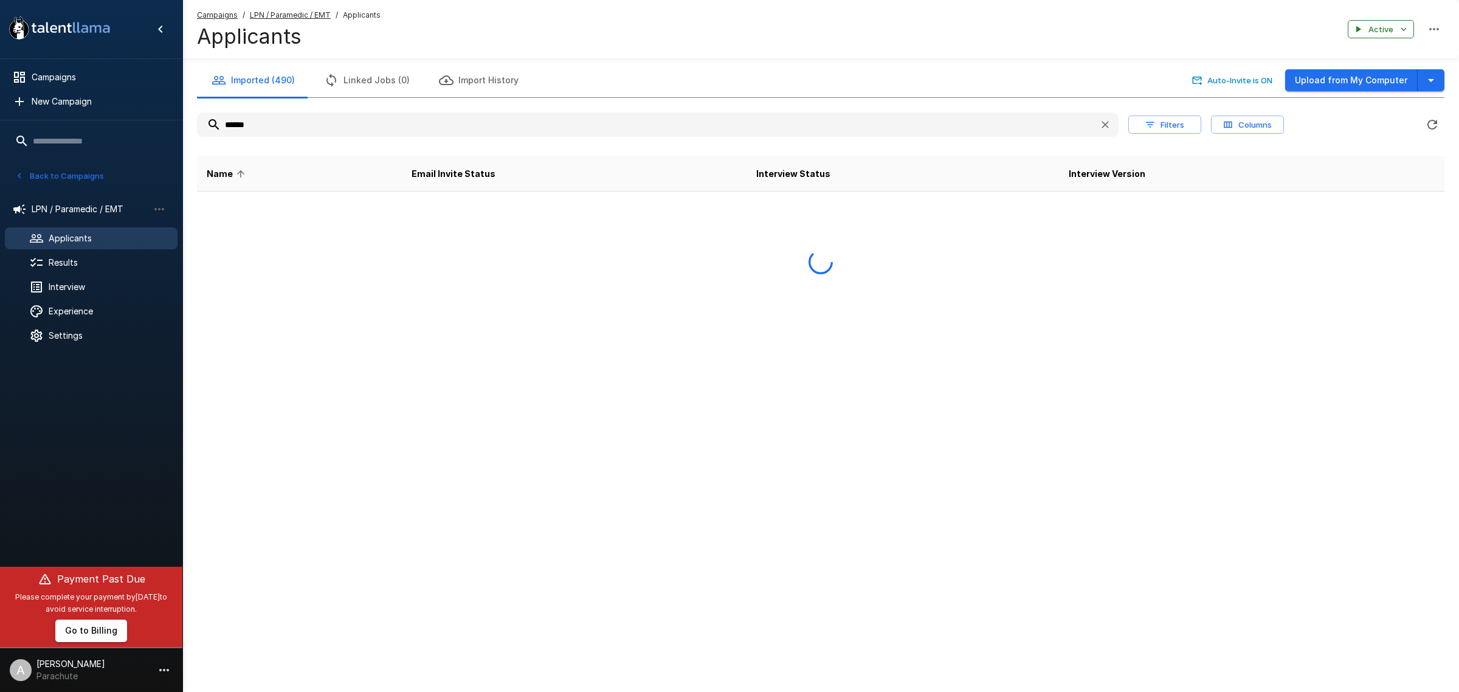
type input "******"
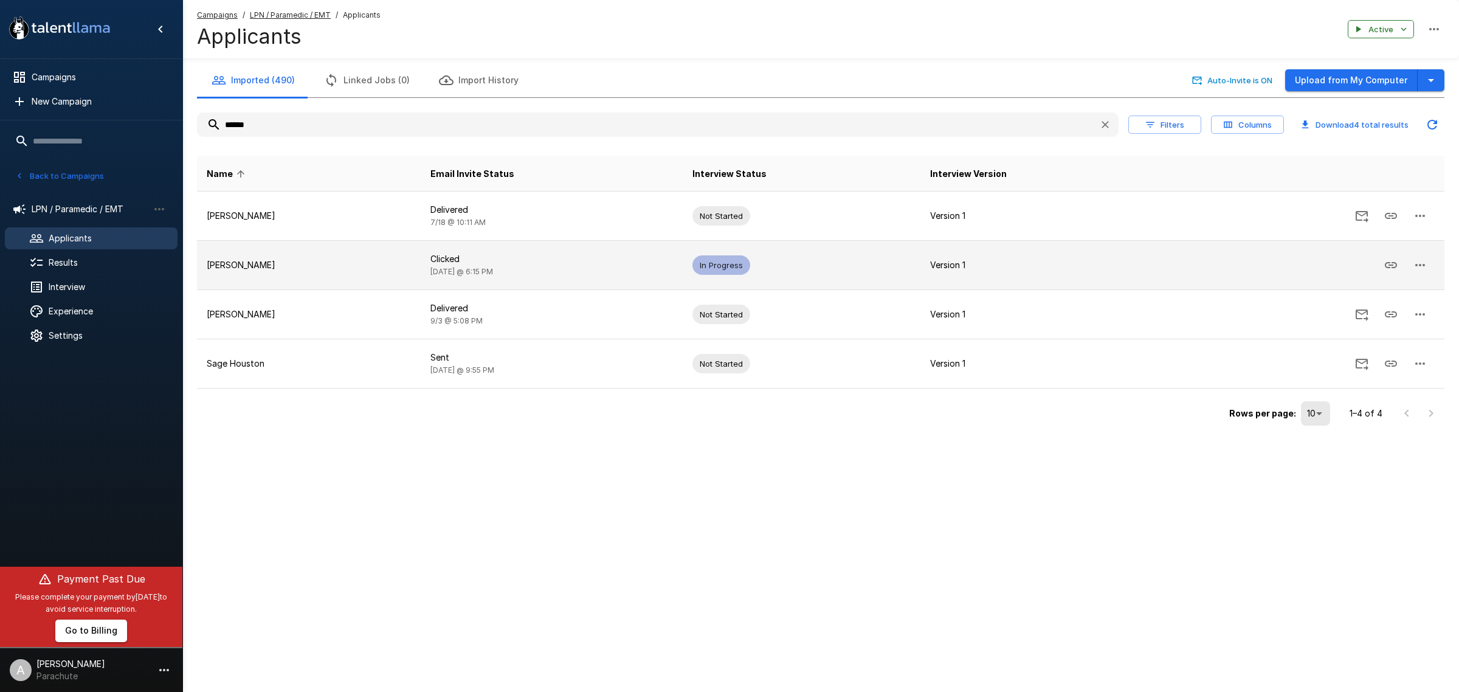
click at [526, 263] on p "Clicked" at bounding box center [551, 259] width 242 height 12
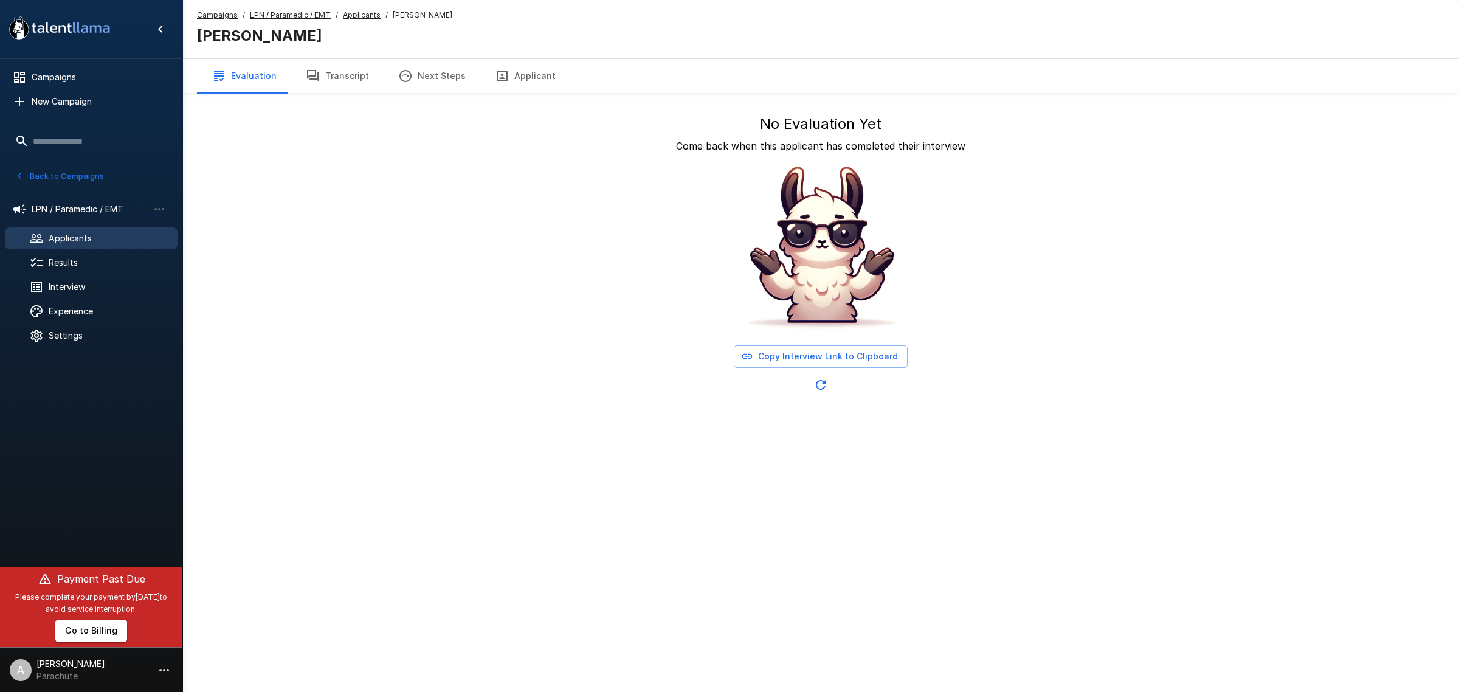
click at [505, 79] on button "Applicant" at bounding box center [525, 76] width 90 height 34
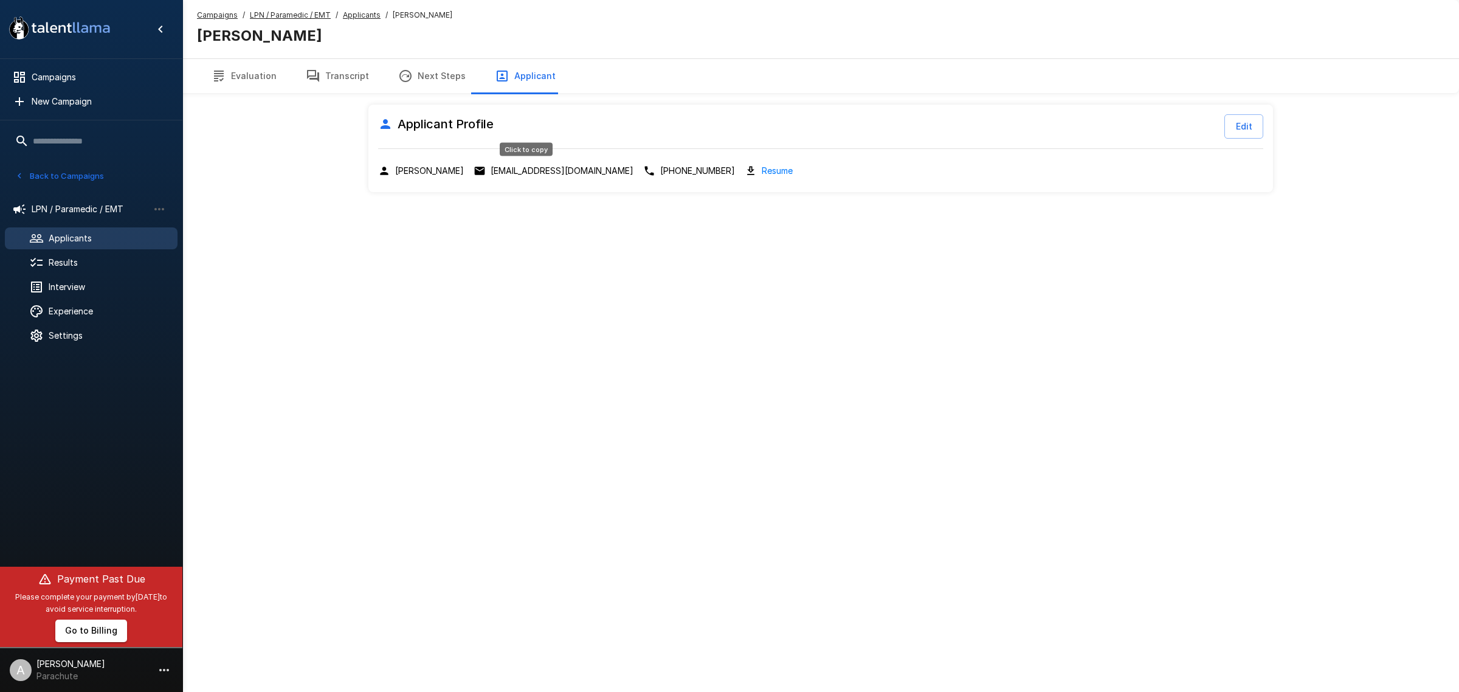
click at [548, 174] on p "hannahflamm2@gmail.com" at bounding box center [561, 171] width 143 height 12
click at [254, 74] on button "Evaluation" at bounding box center [244, 76] width 94 height 34
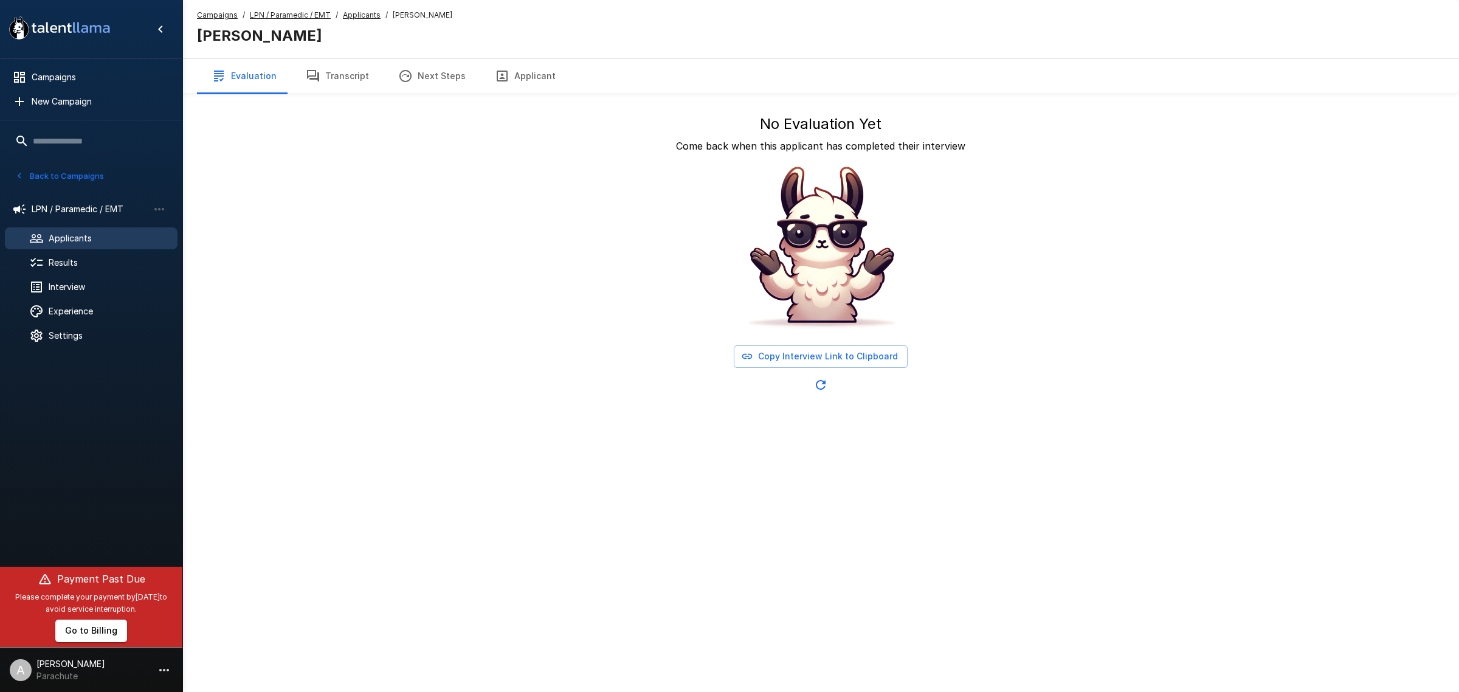
click at [90, 231] on div "Applicants" at bounding box center [91, 238] width 173 height 22
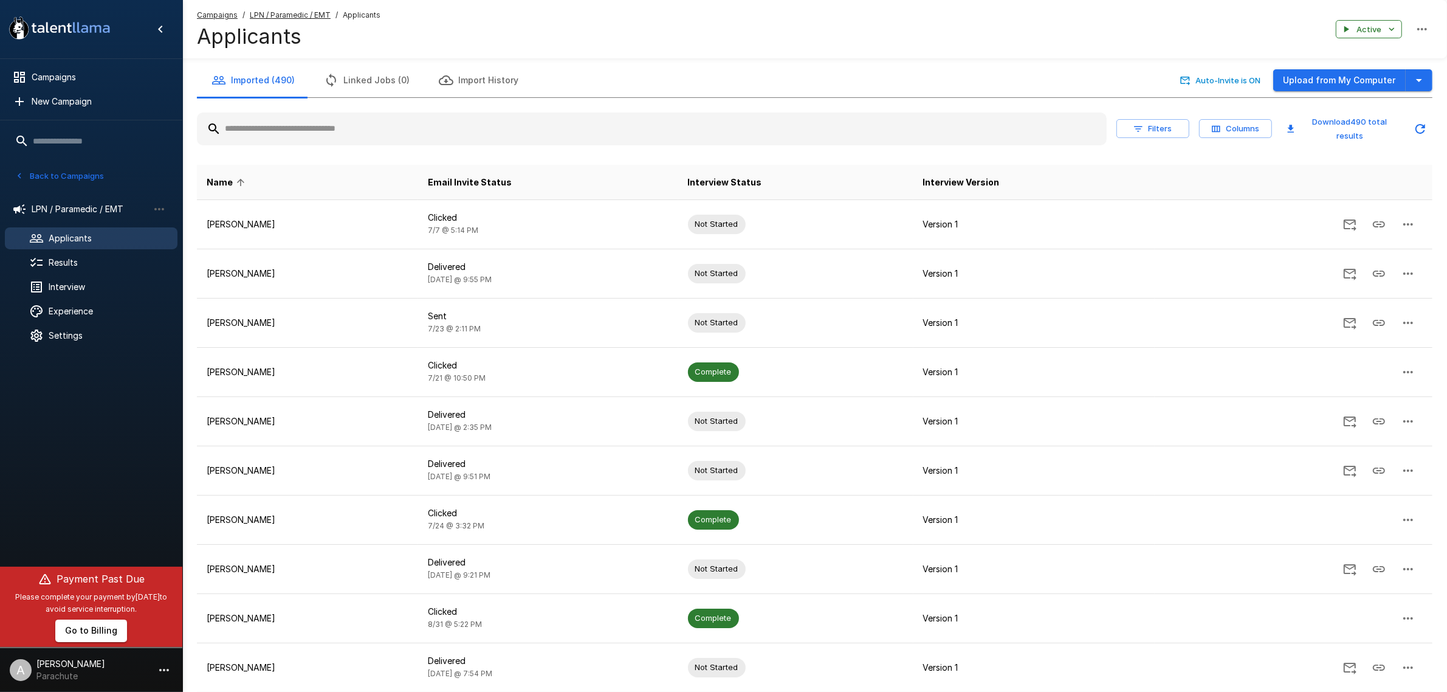
click at [326, 136] on input "text" at bounding box center [652, 129] width 910 height 22
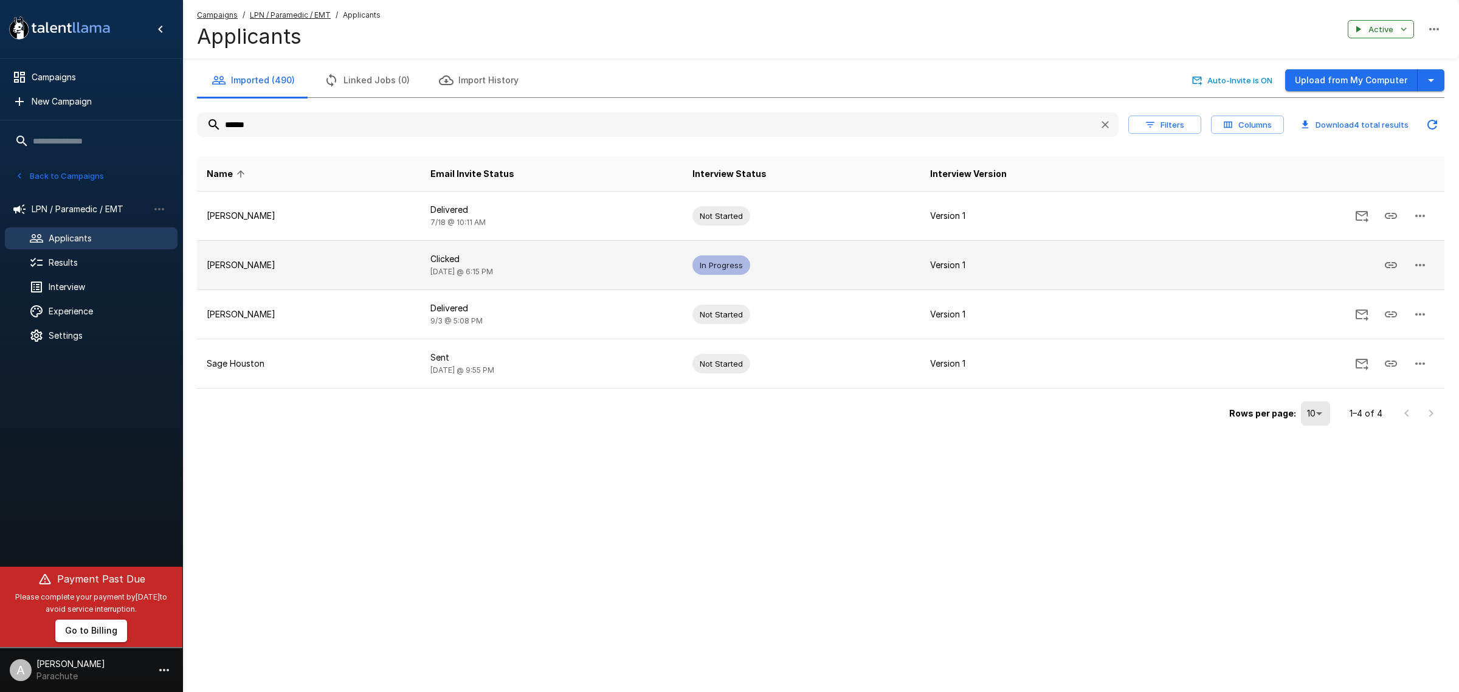
click at [1414, 261] on icon "button" at bounding box center [1419, 265] width 15 height 15
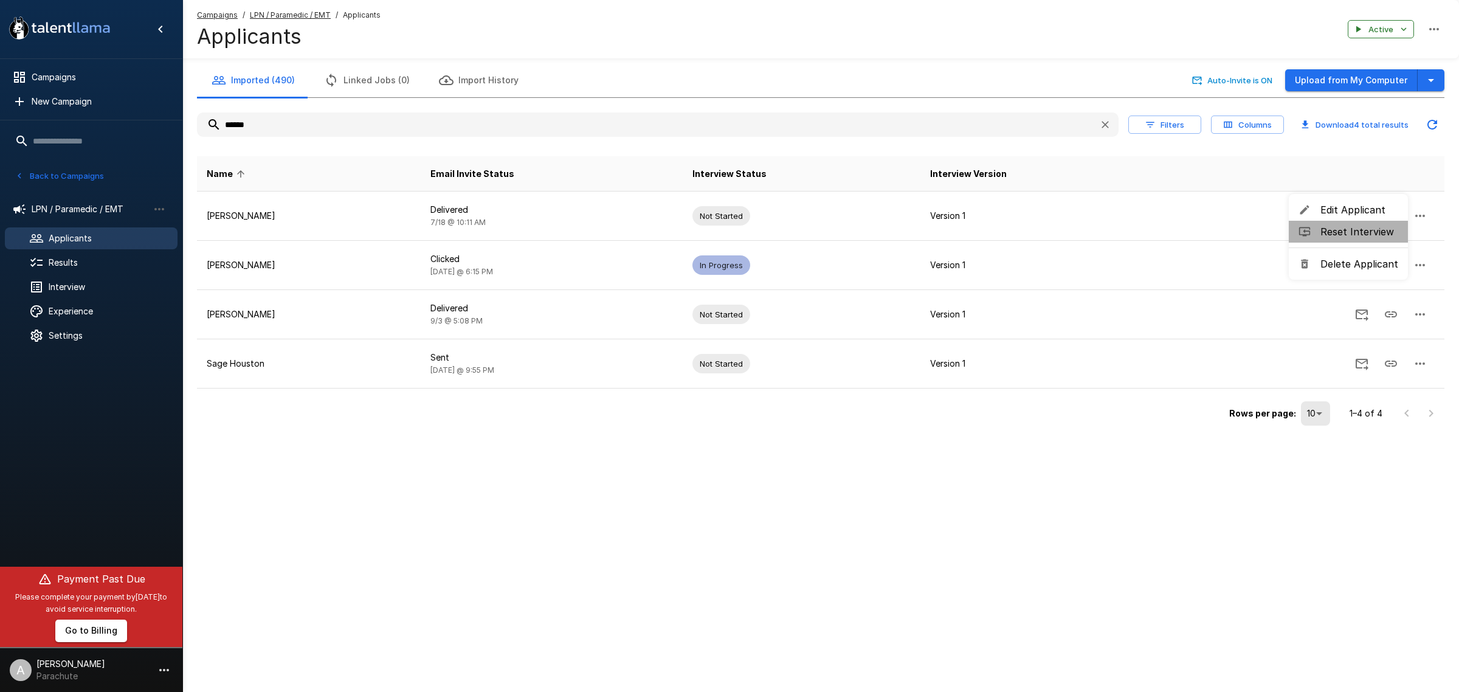
click at [1372, 234] on span "Reset Interview" at bounding box center [1359, 231] width 78 height 15
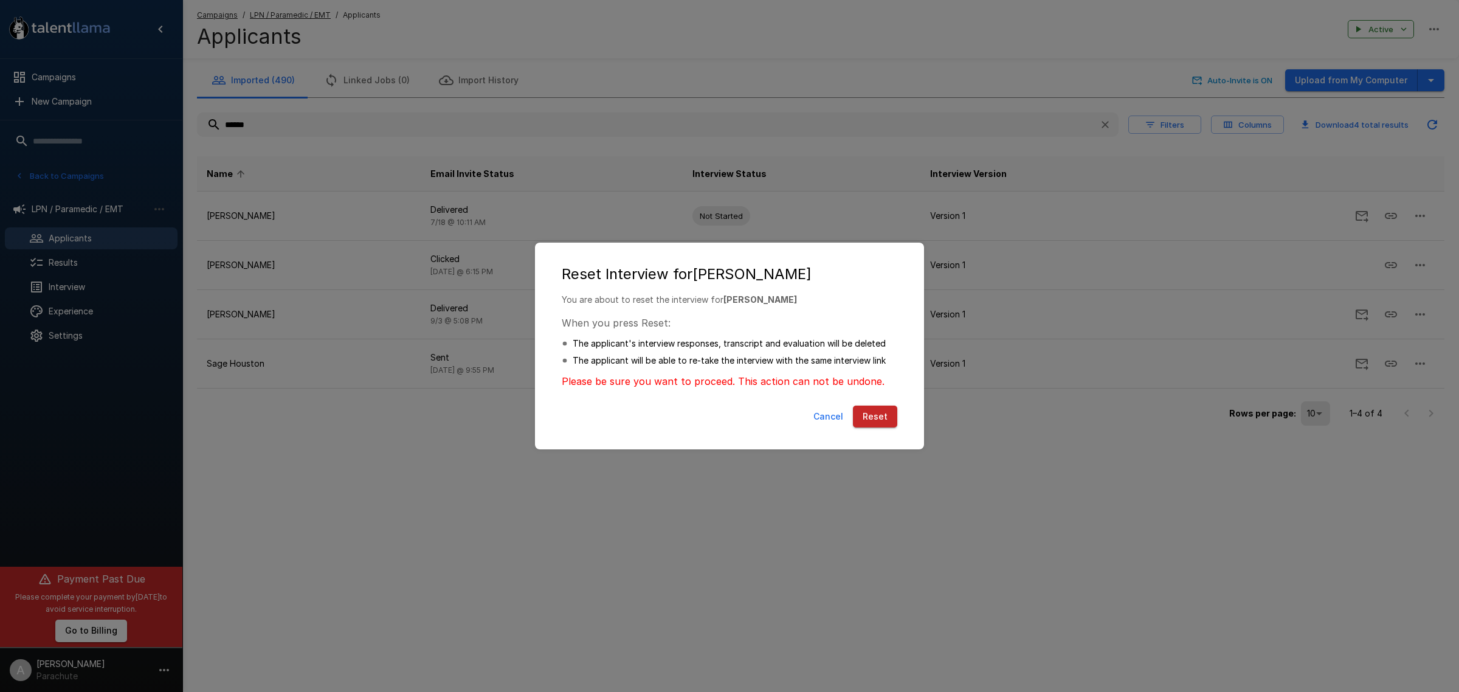
click at [873, 417] on button "Reset" at bounding box center [875, 416] width 44 height 22
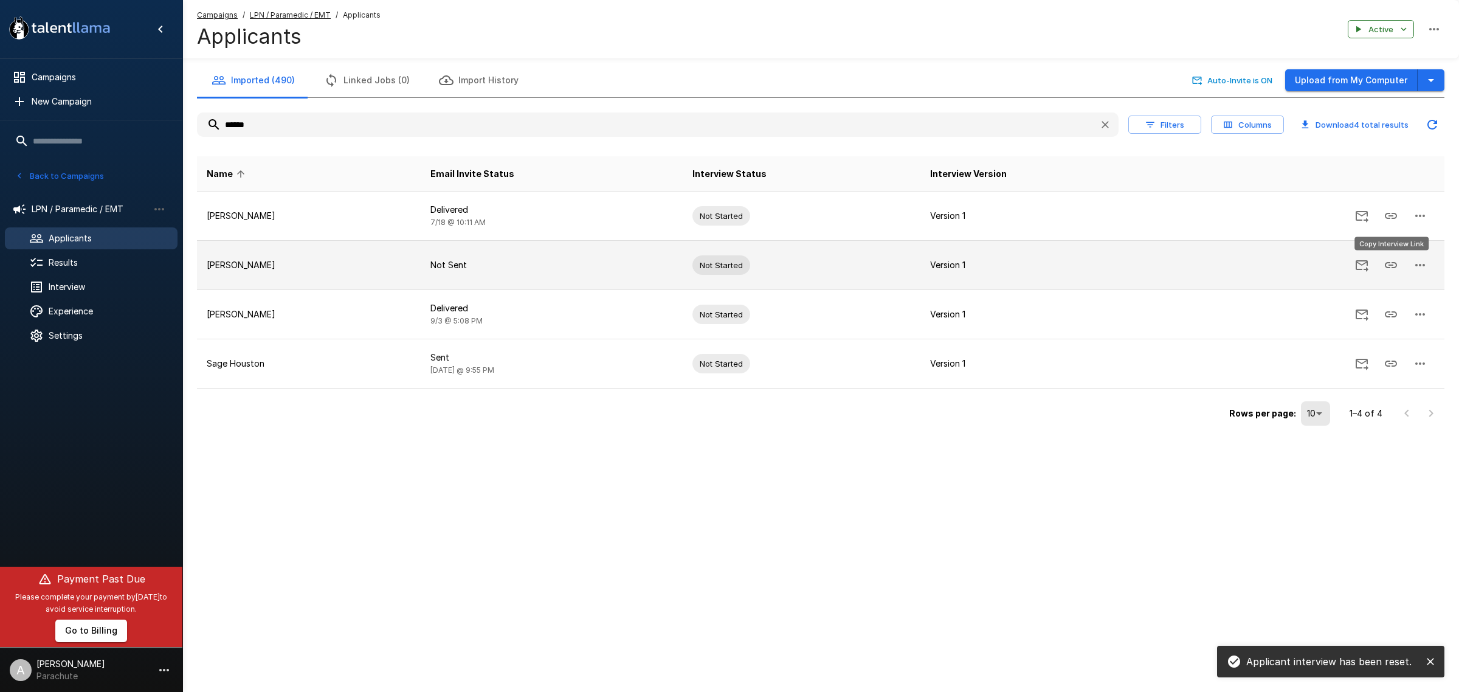
click at [1396, 262] on icon "Copy Interview Link" at bounding box center [1390, 265] width 15 height 15
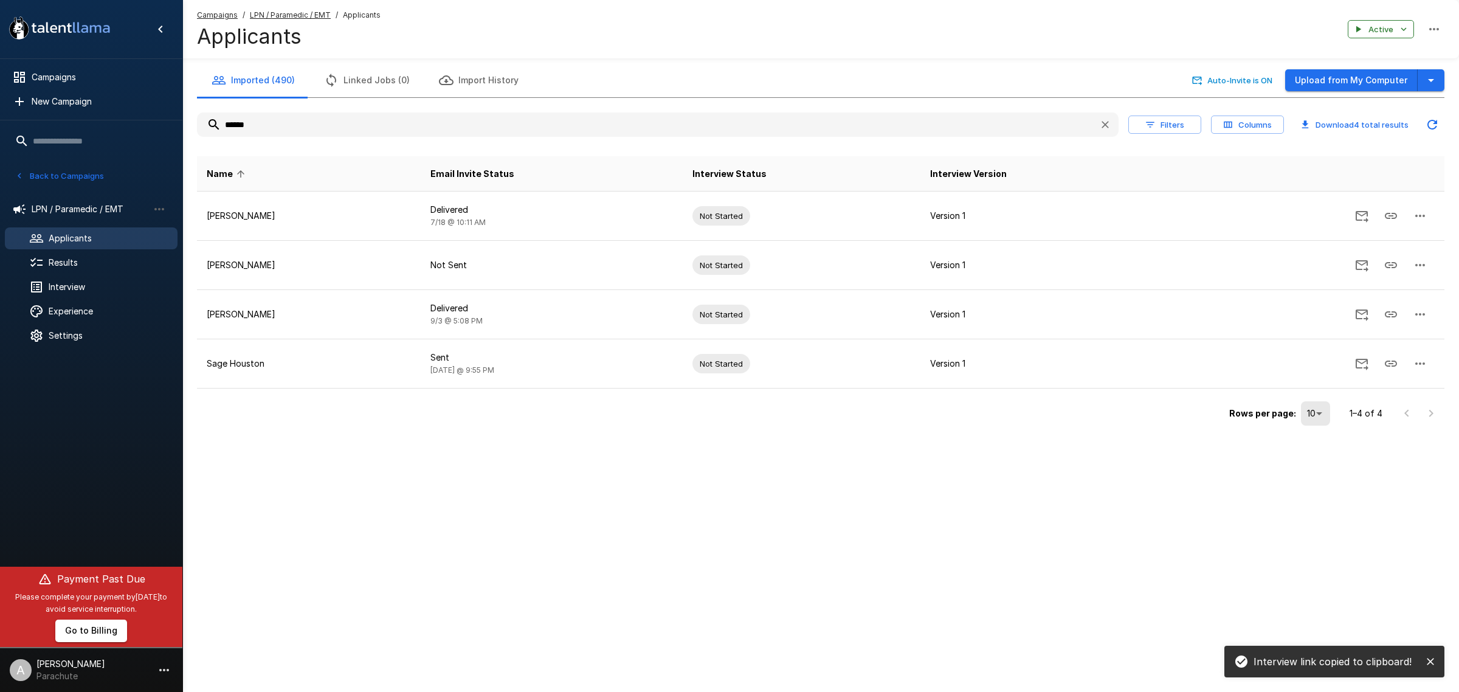
click at [332, 134] on input "******" at bounding box center [643, 125] width 892 height 22
click at [327, 129] on input "******" at bounding box center [643, 125] width 892 height 22
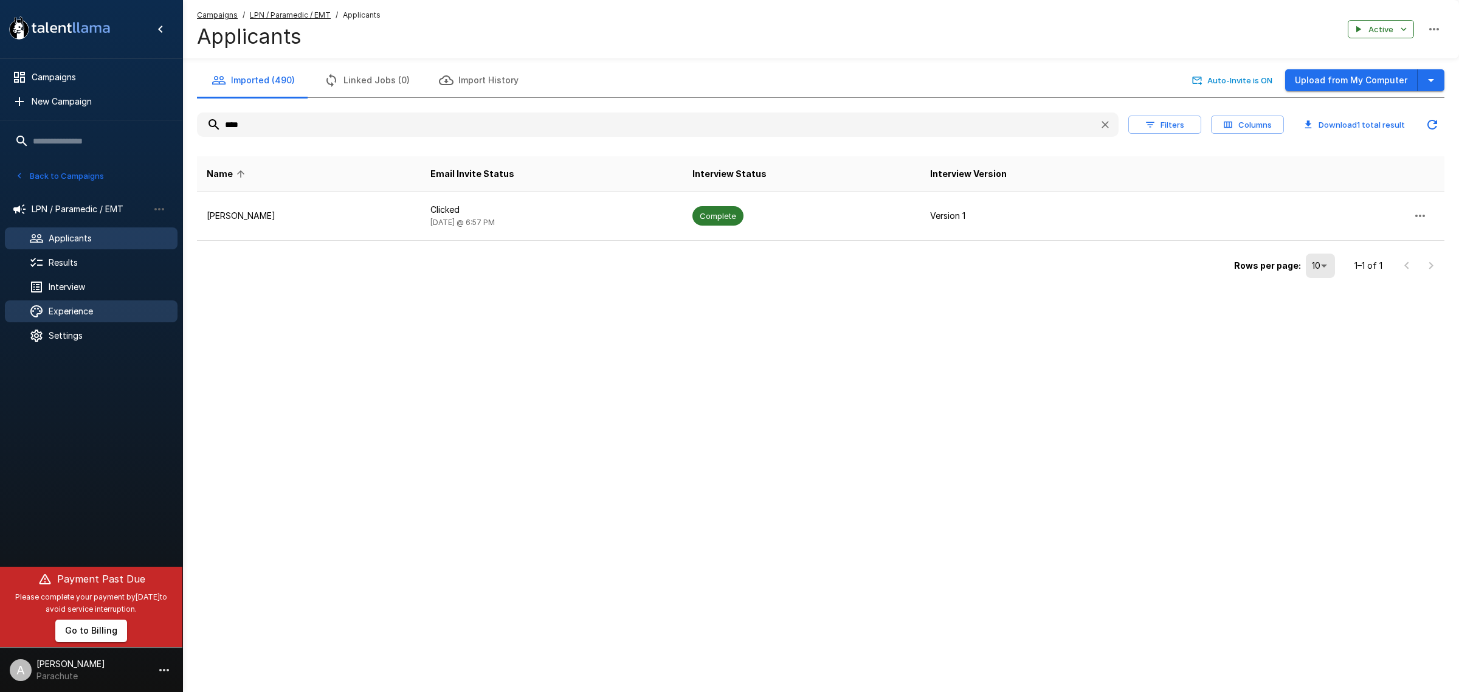
type input "****"
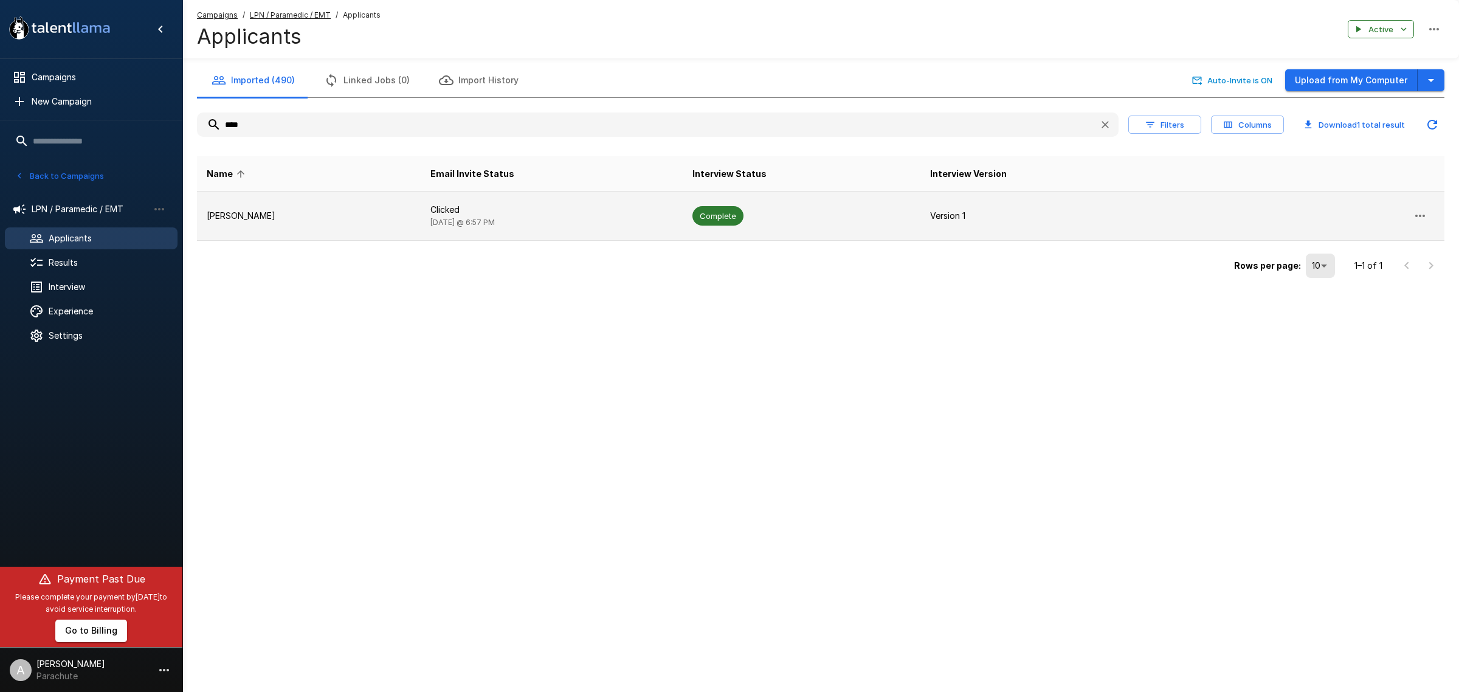
click at [565, 199] on td "Clicked Yesterday @ 6:57 PM" at bounding box center [552, 215] width 262 height 49
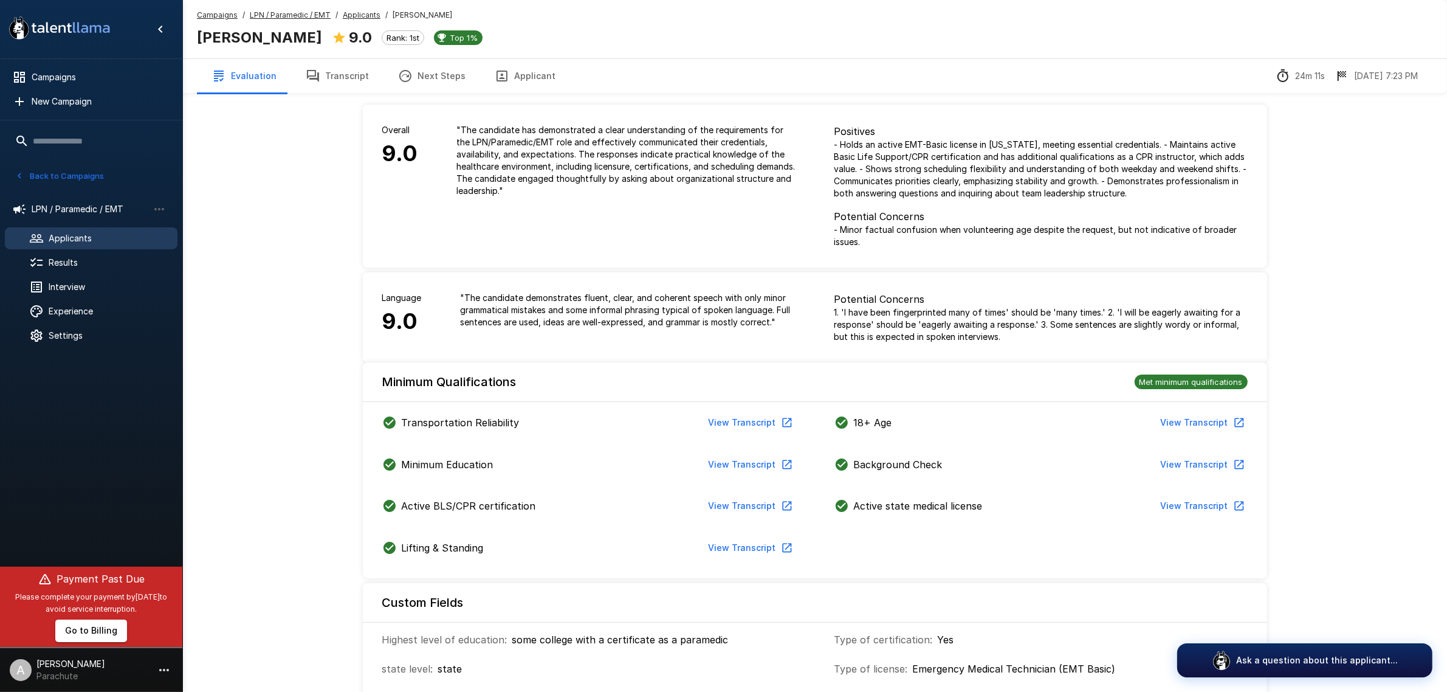
click at [61, 235] on span "Applicants" at bounding box center [108, 238] width 119 height 12
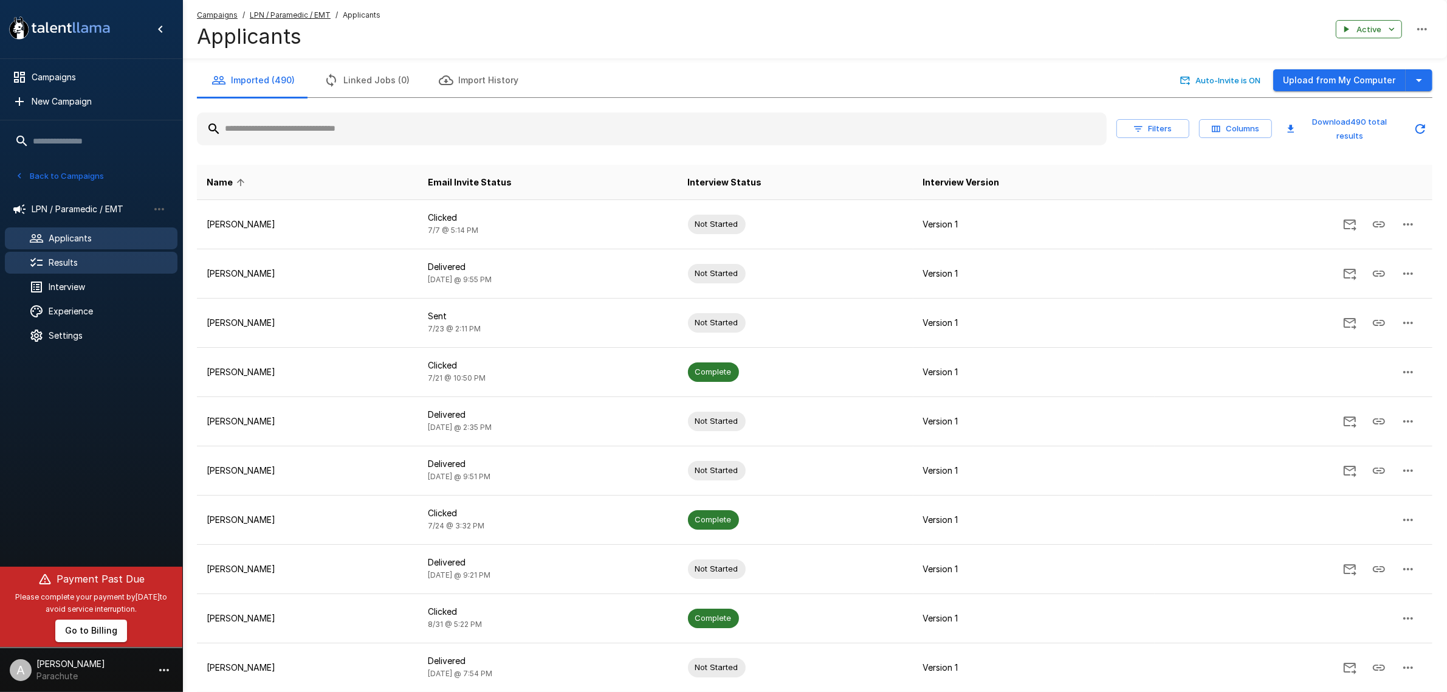
click at [78, 254] on div "Results" at bounding box center [91, 263] width 173 height 22
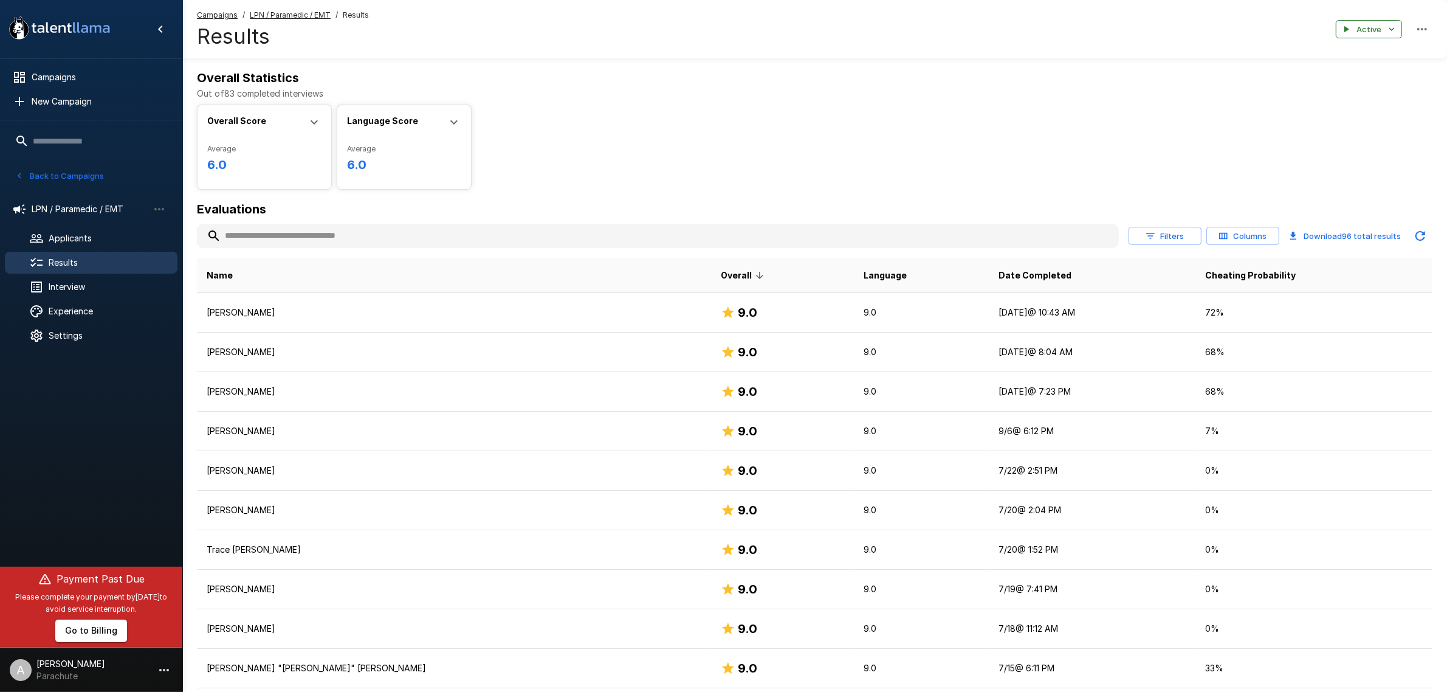
click at [1352, 237] on button "Download 96 total results" at bounding box center [1345, 236] width 122 height 24
click at [399, 235] on input "text" at bounding box center [658, 236] width 922 height 22
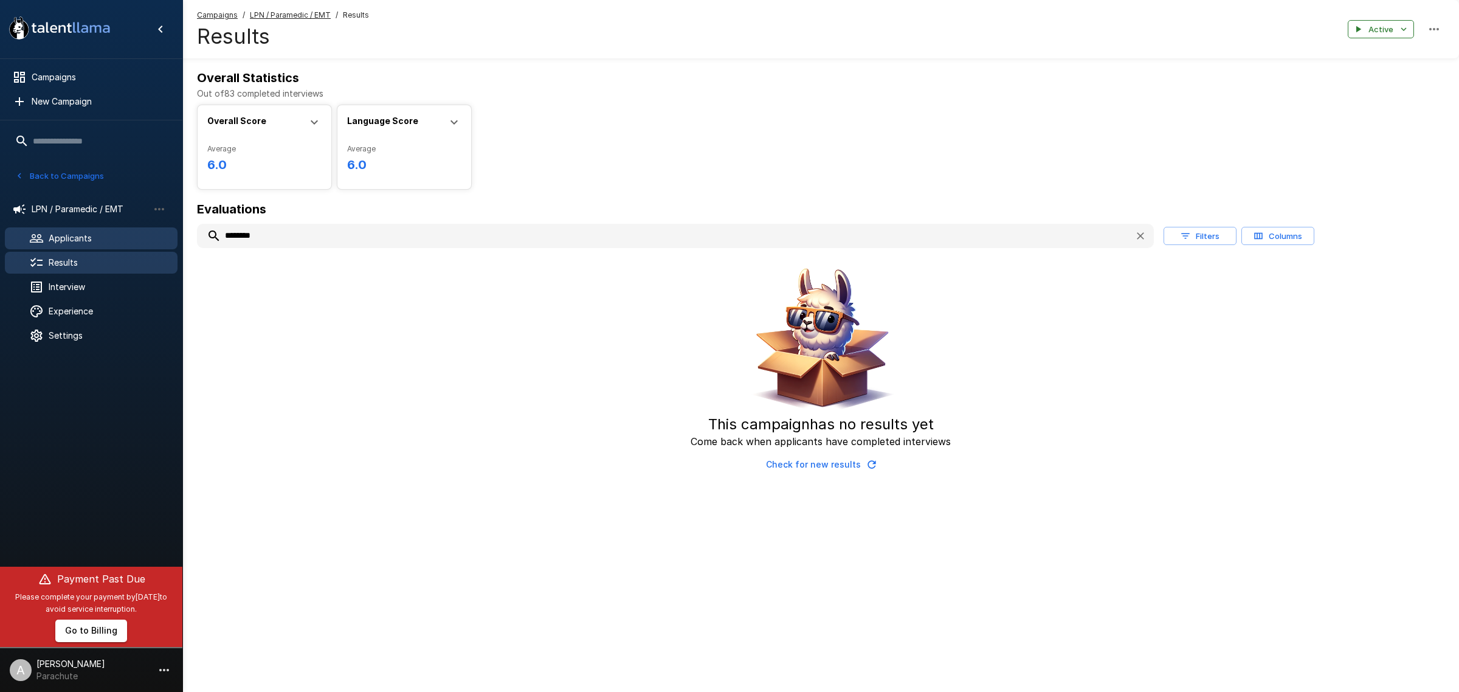
type input "********"
click at [111, 241] on span "Applicants" at bounding box center [108, 238] width 119 height 12
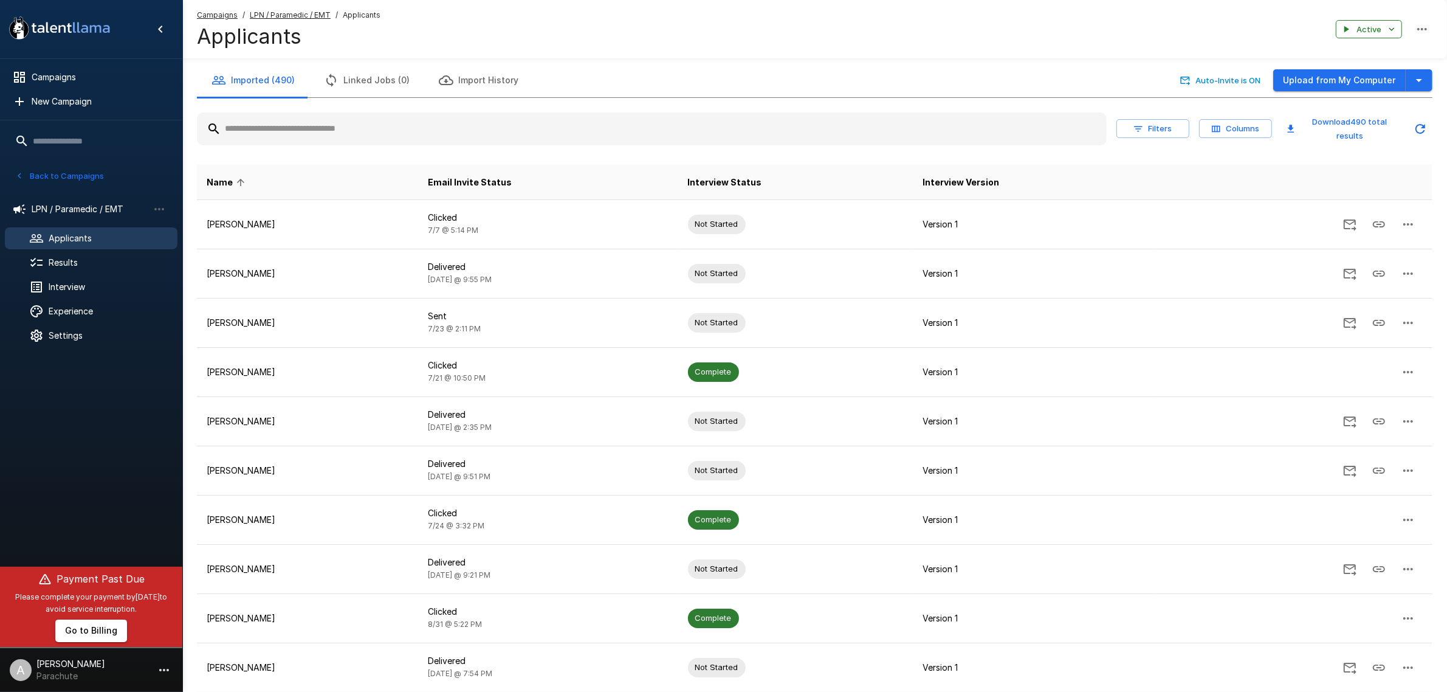
click at [395, 125] on input "text" at bounding box center [652, 129] width 910 height 22
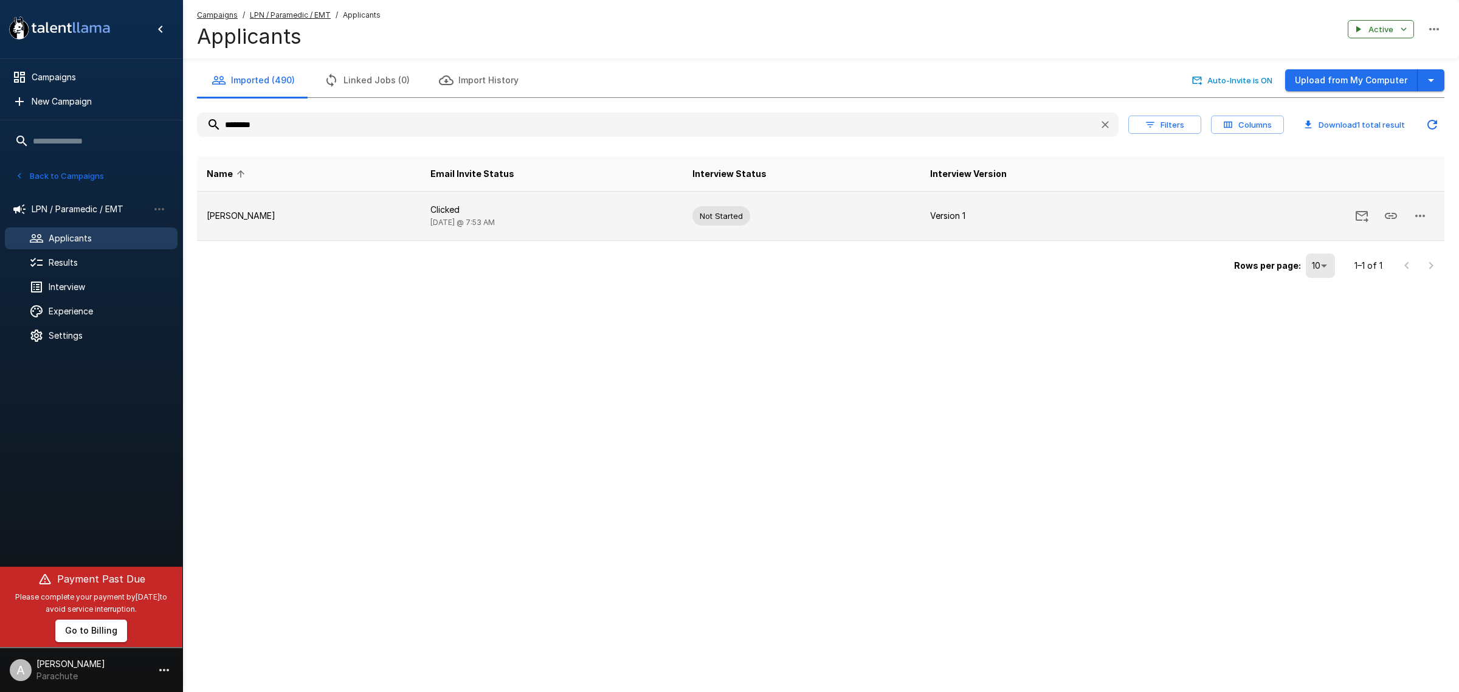
type input "********"
click at [1416, 213] on icon "button" at bounding box center [1419, 215] width 15 height 15
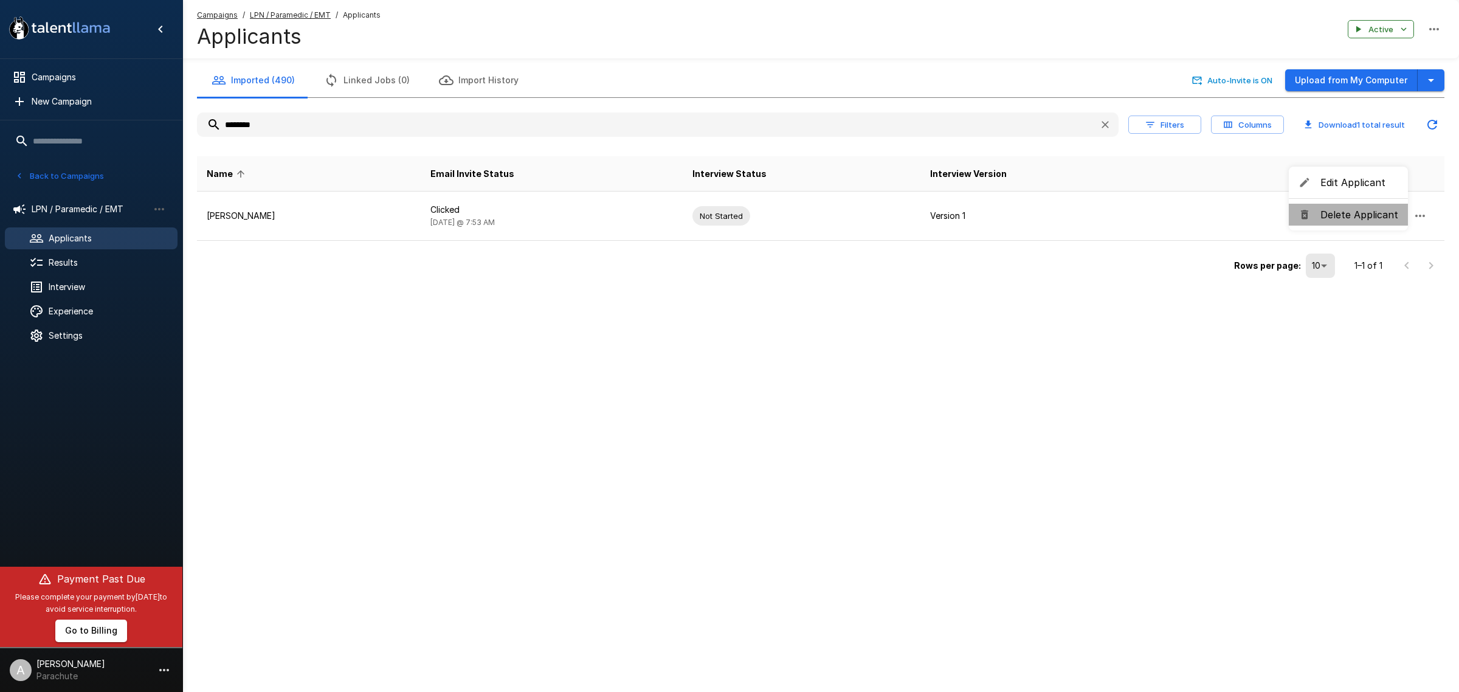
click at [1371, 218] on span "Delete Applicant" at bounding box center [1359, 214] width 78 height 15
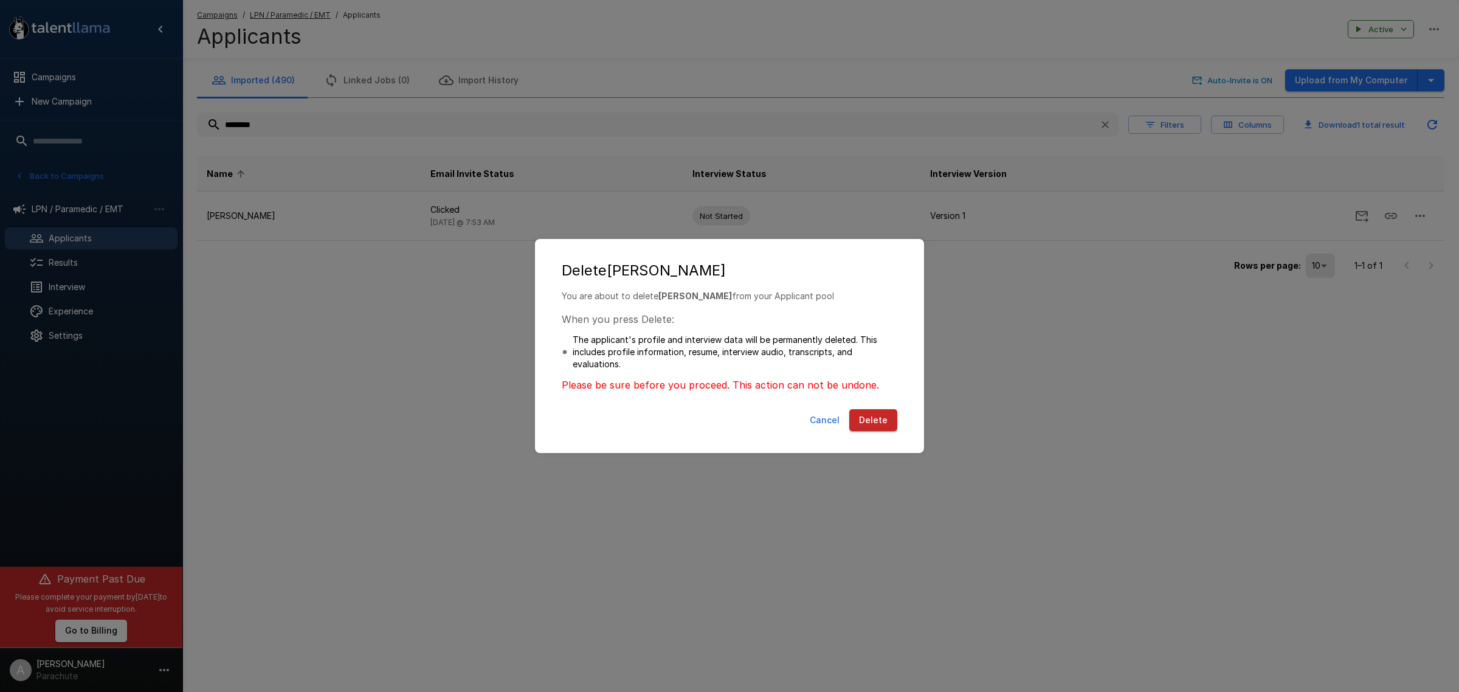
click at [879, 424] on button "Delete" at bounding box center [873, 420] width 48 height 22
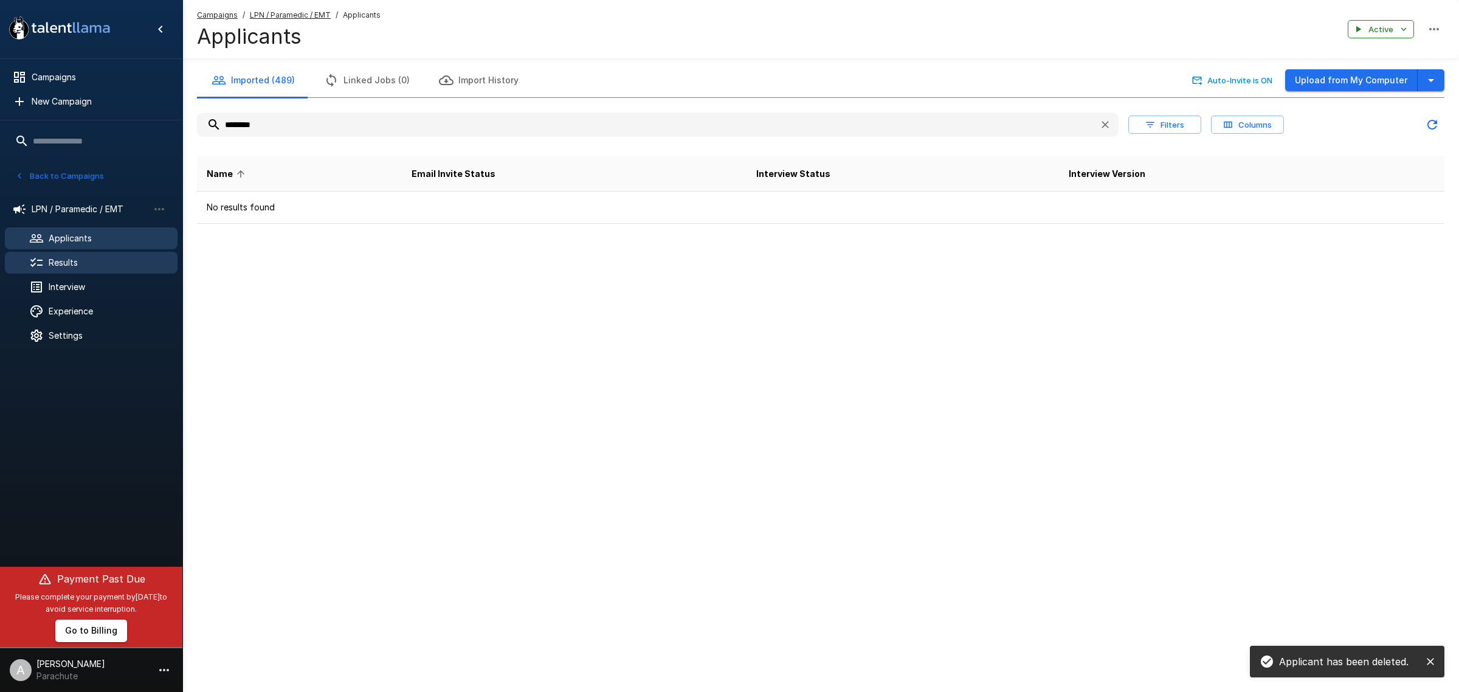
click at [95, 263] on span "Results" at bounding box center [108, 262] width 119 height 12
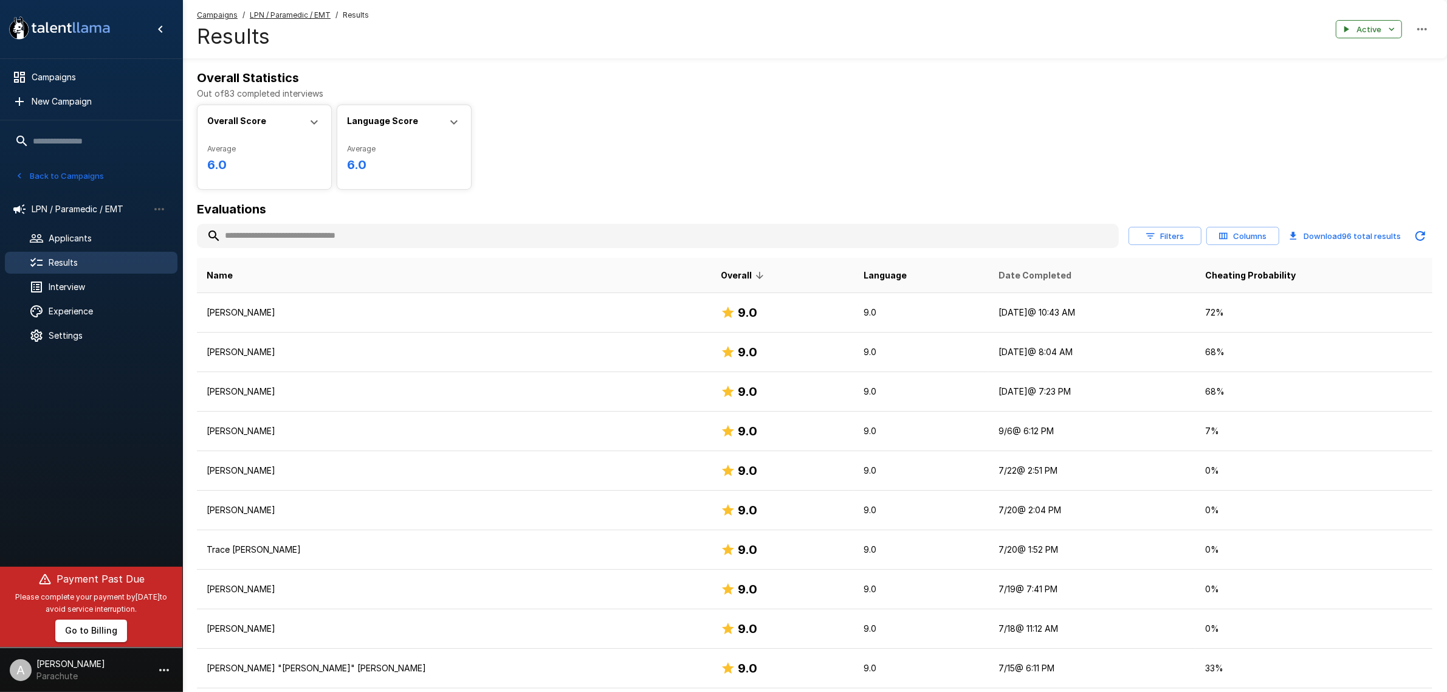
click at [999, 273] on span "Date Completed" at bounding box center [1035, 275] width 73 height 15
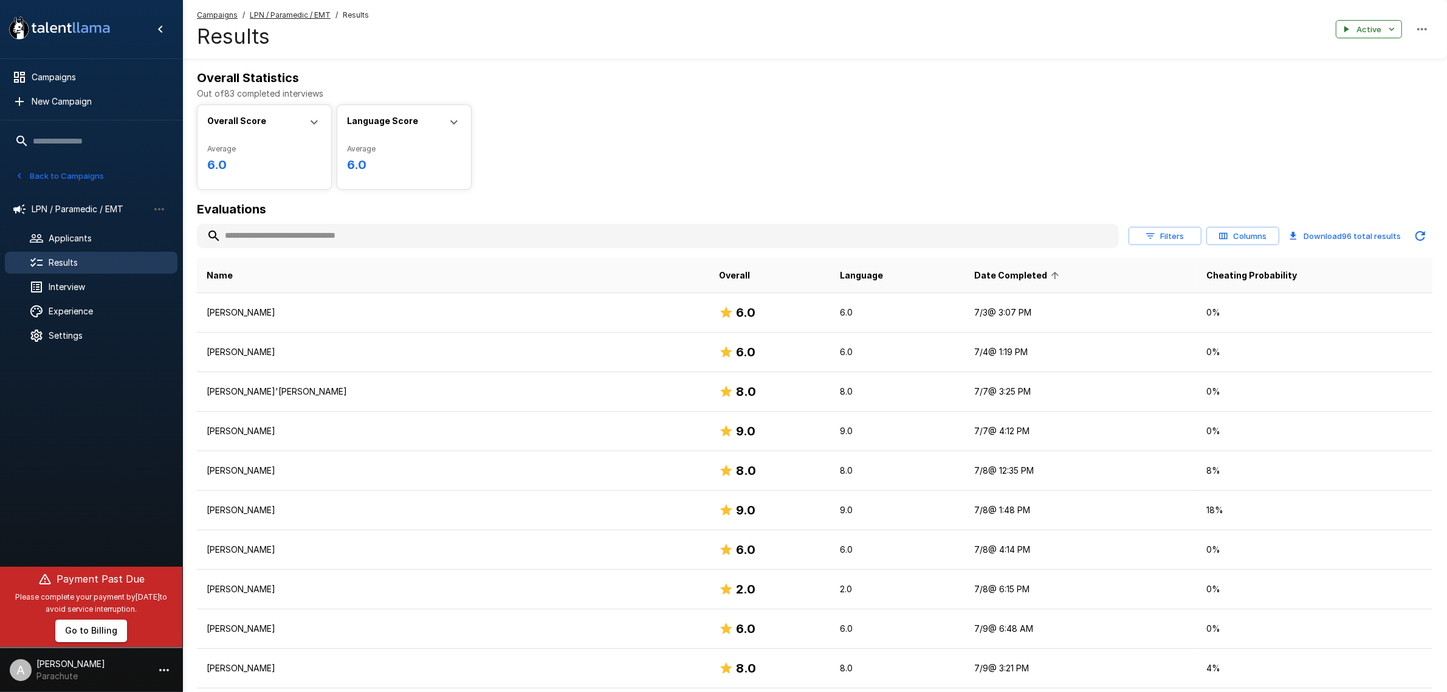
click at [974, 273] on span "Date Completed" at bounding box center [1018, 275] width 89 height 15
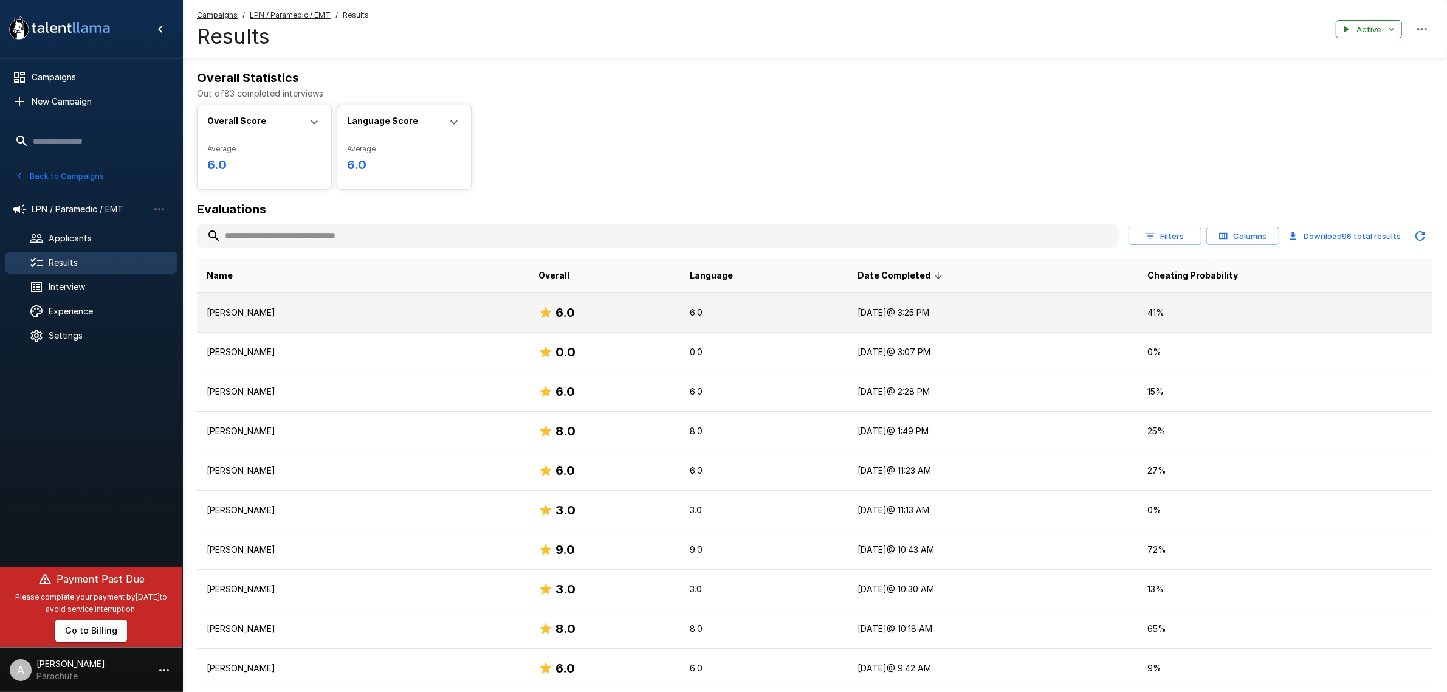
click at [427, 314] on p "Eduardo Vega" at bounding box center [363, 312] width 312 height 12
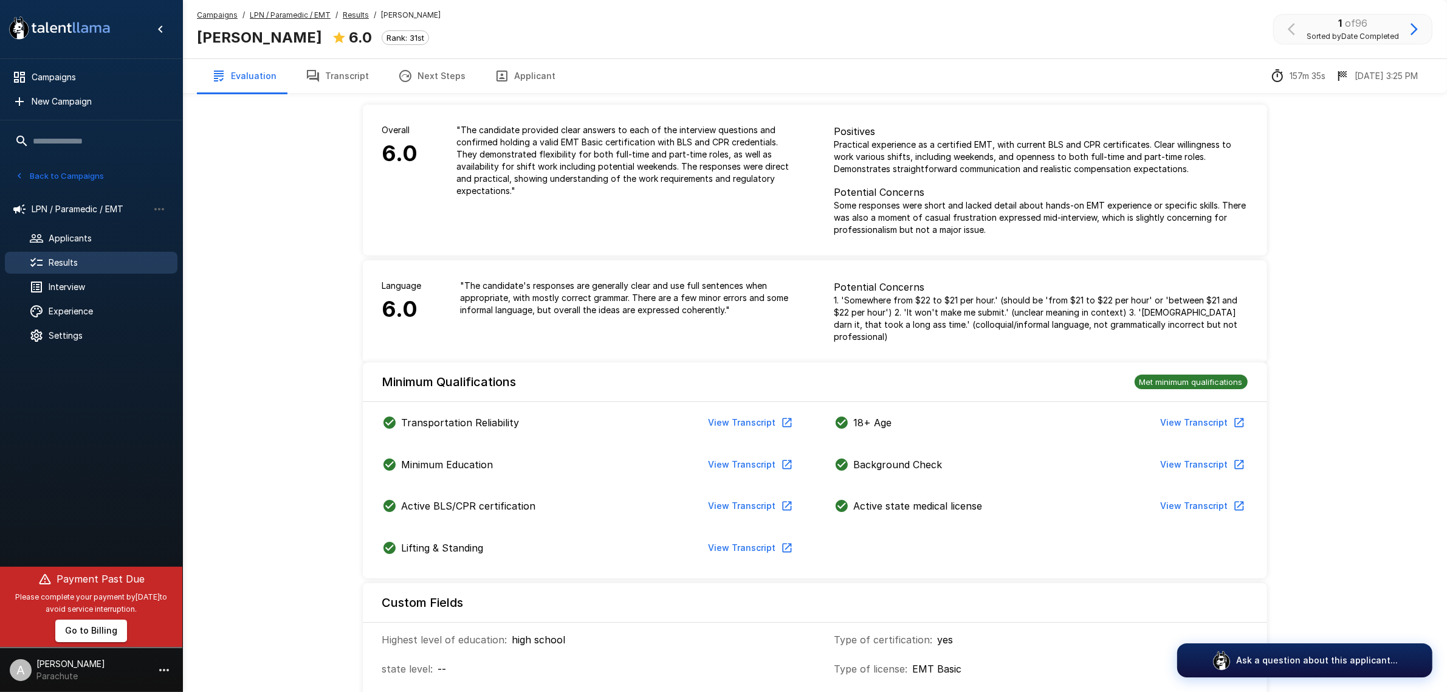
click at [346, 79] on button "Transcript" at bounding box center [337, 76] width 92 height 34
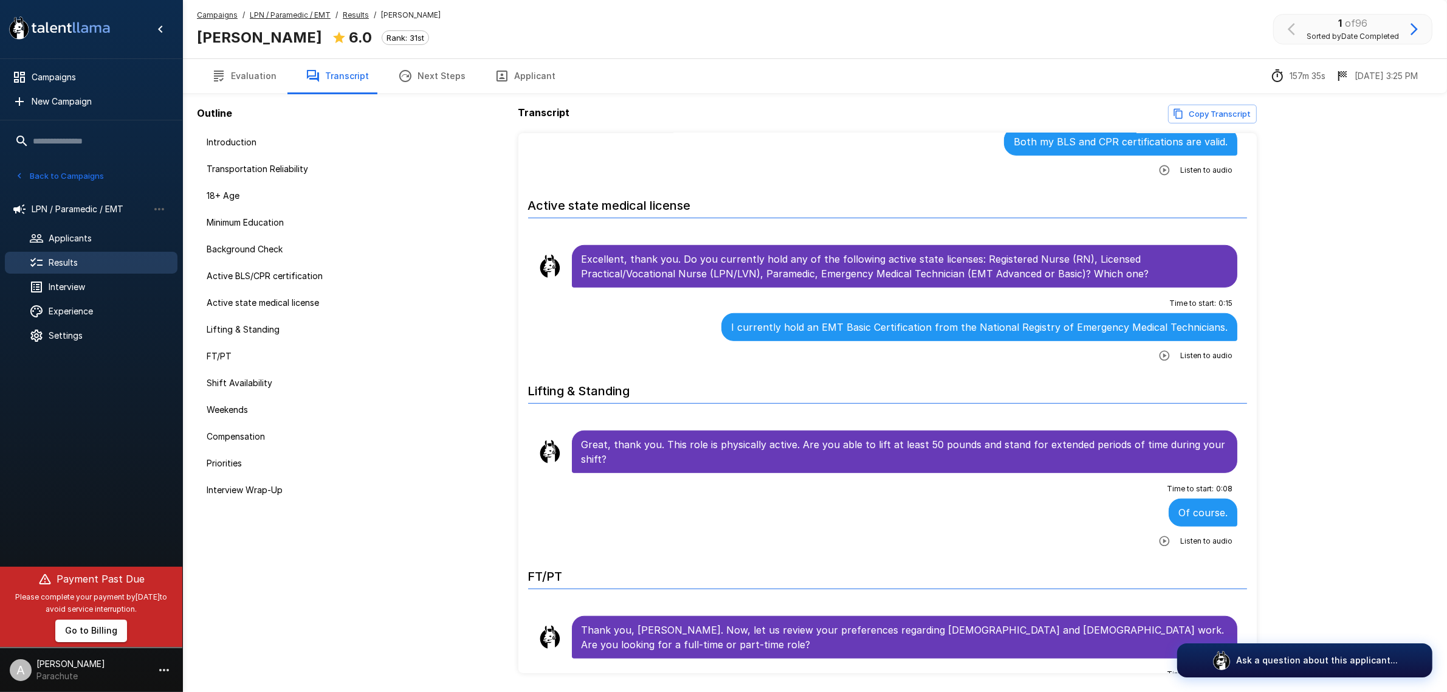
scroll to position [1064, 0]
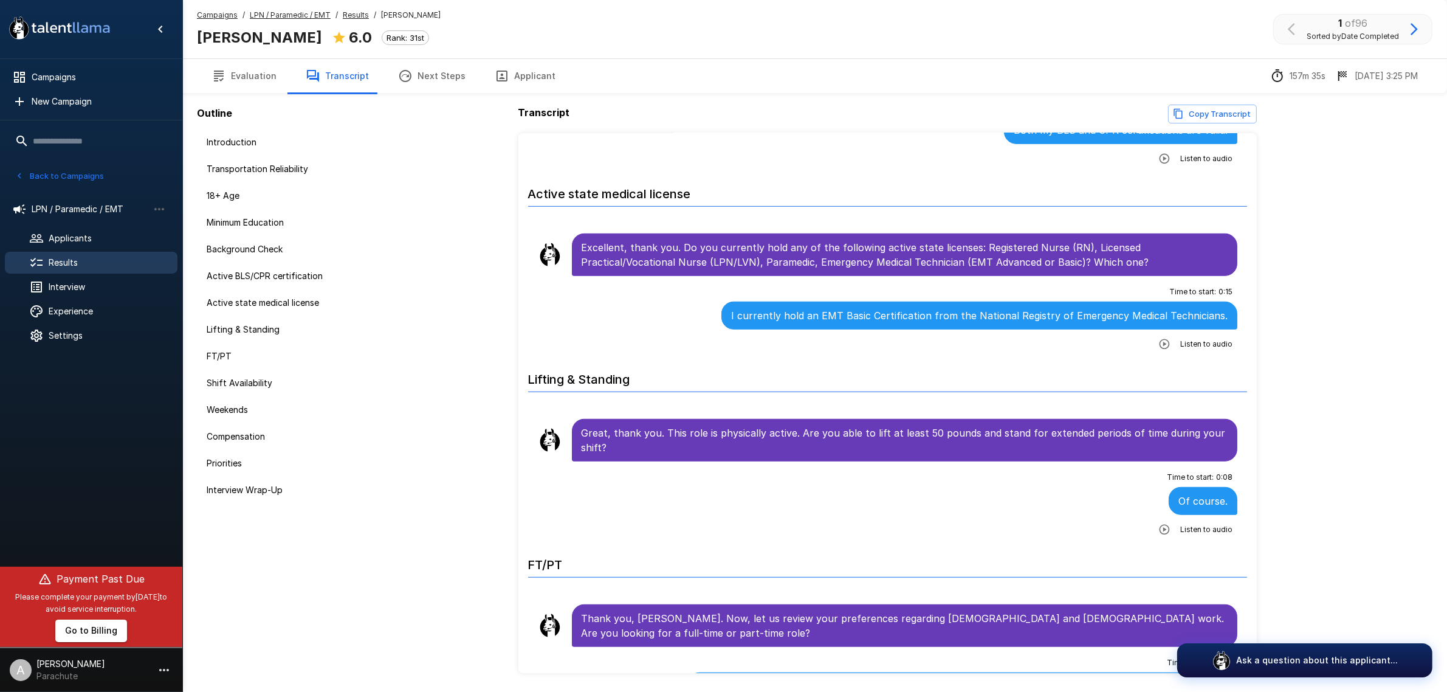
click at [843, 514] on div "Time to start : 0 : 08 Of course. Listen to audio" at bounding box center [888, 503] width 700 height 72
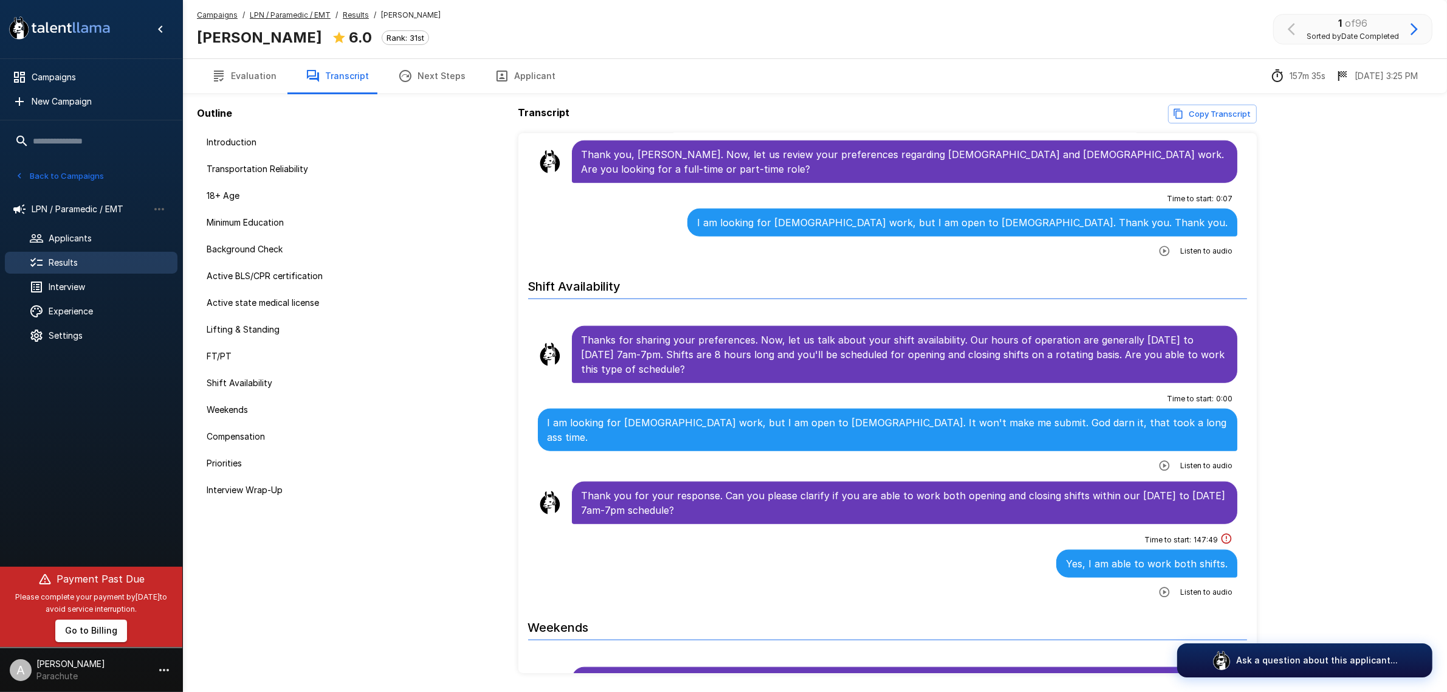
scroll to position [1595, 0]
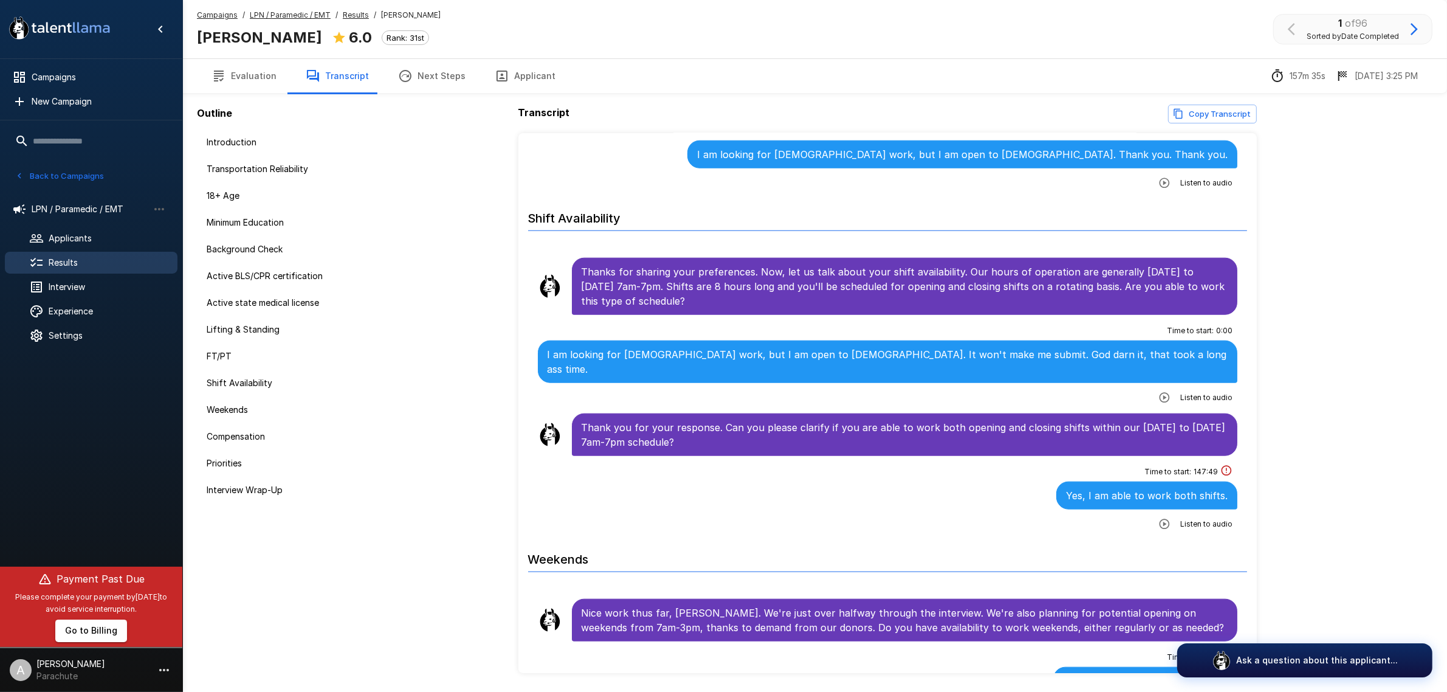
click at [1160, 392] on icon "button" at bounding box center [1165, 397] width 10 height 10
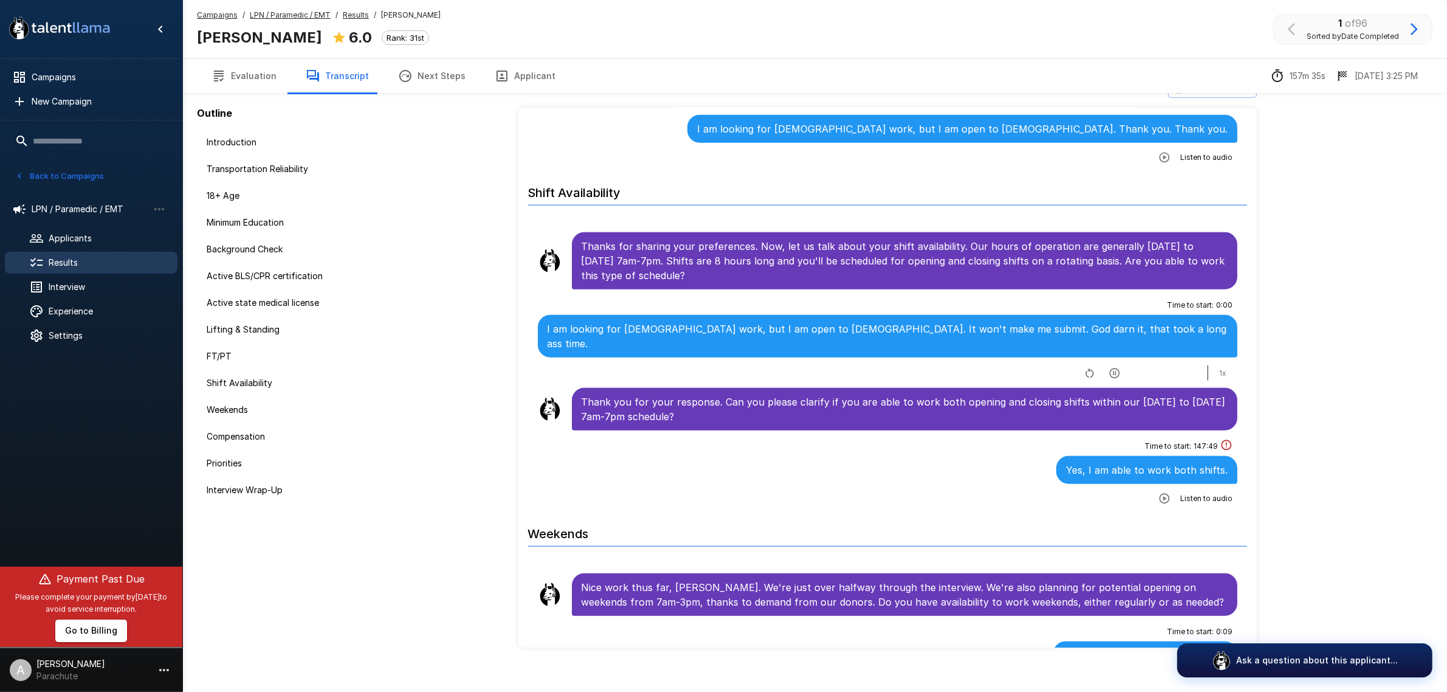
scroll to position [40, 0]
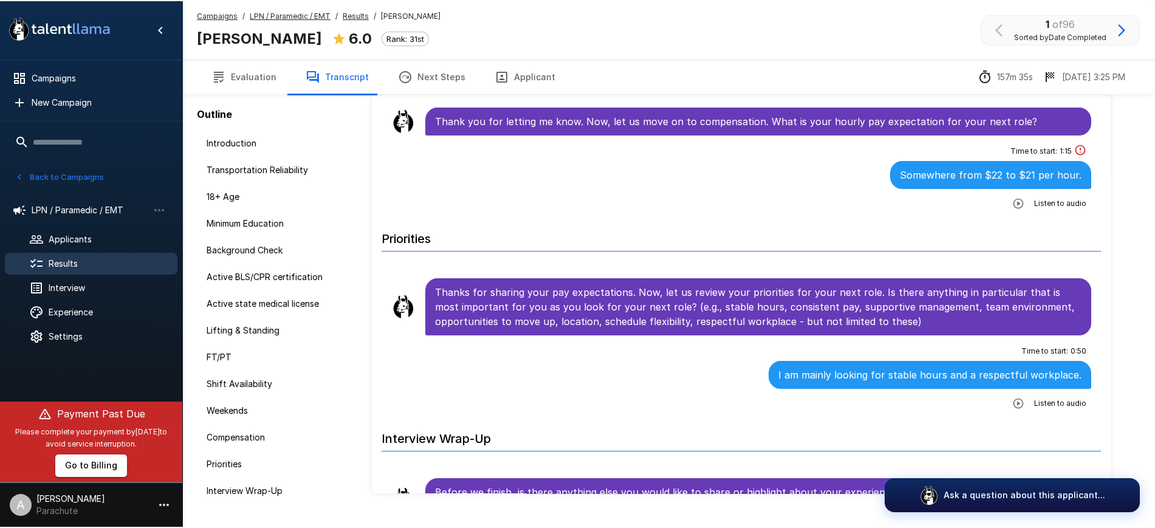
scroll to position [2234, 0]
